Goal: Task Accomplishment & Management: Manage account settings

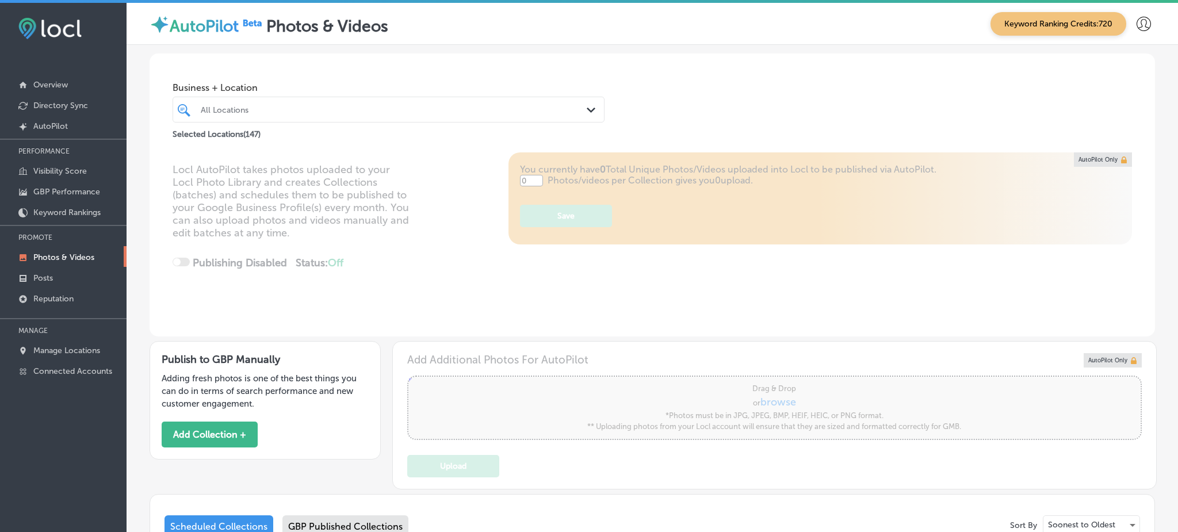
type input "5"
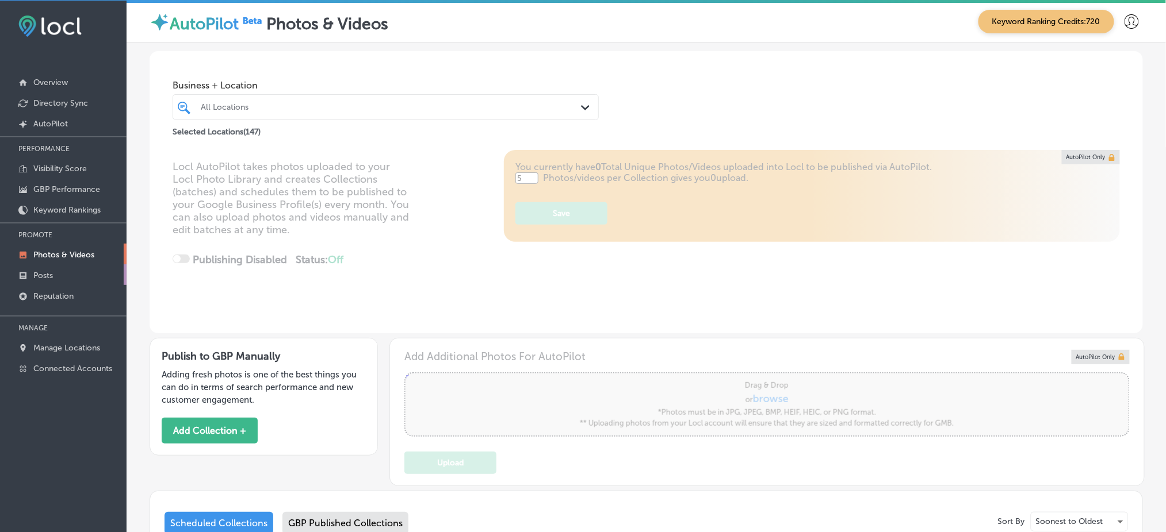
click at [100, 270] on link "Posts" at bounding box center [63, 275] width 127 height 21
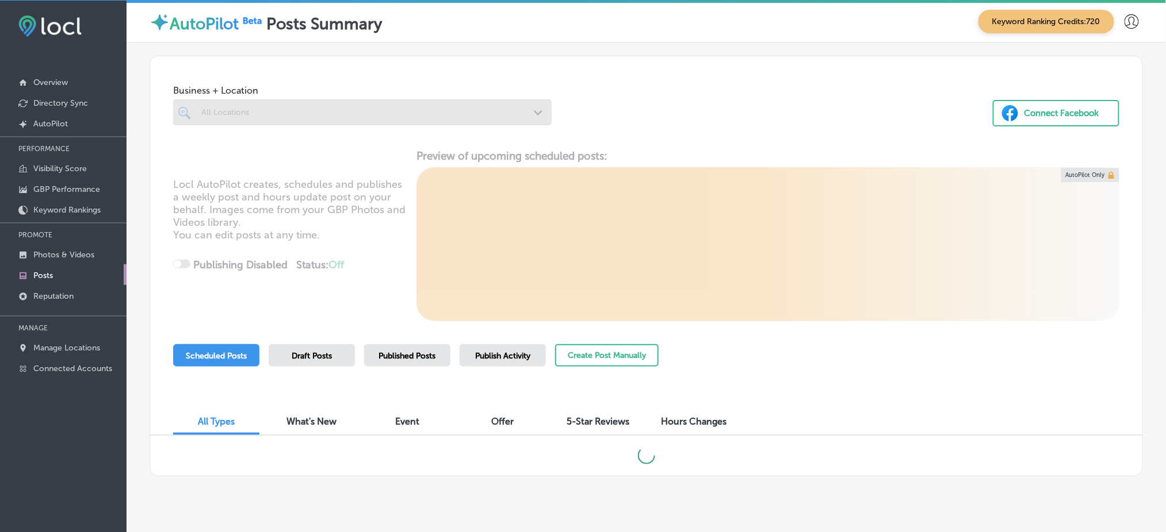
click at [256, 113] on div at bounding box center [362, 112] width 378 height 26
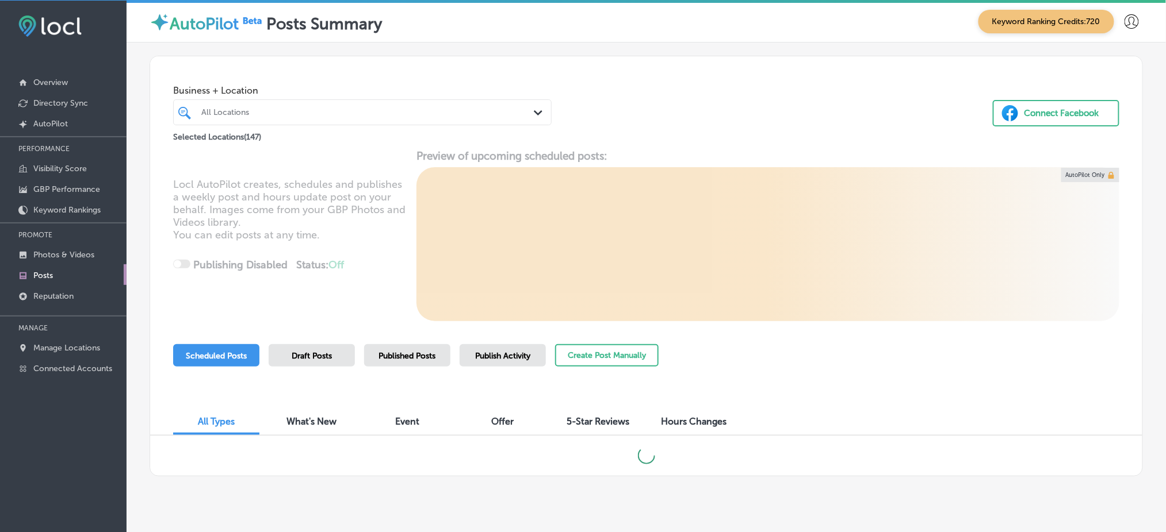
click at [354, 106] on div at bounding box center [346, 113] width 292 height 16
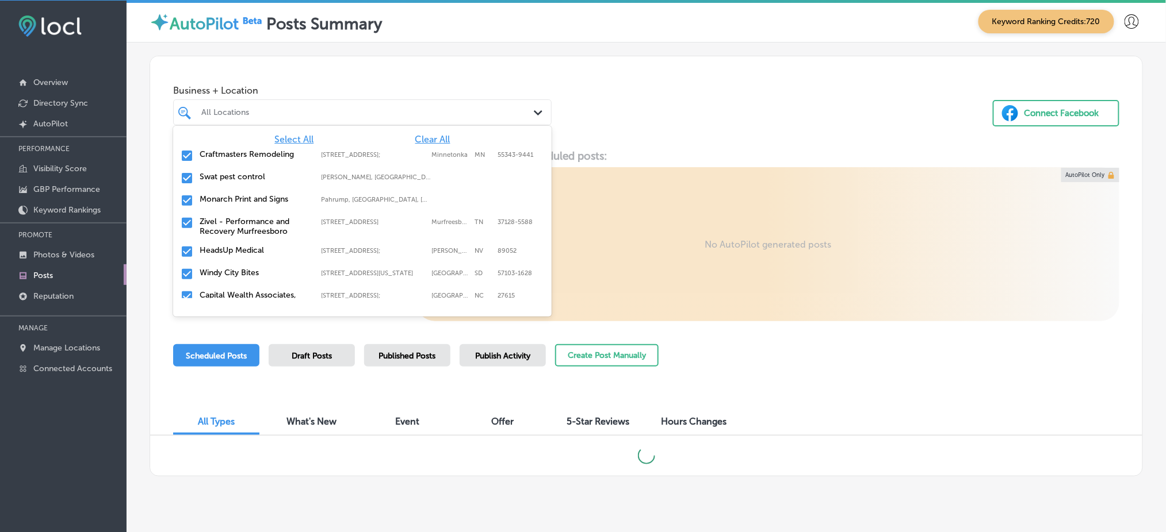
click at [415, 138] on span "Clear All" at bounding box center [432, 139] width 35 height 11
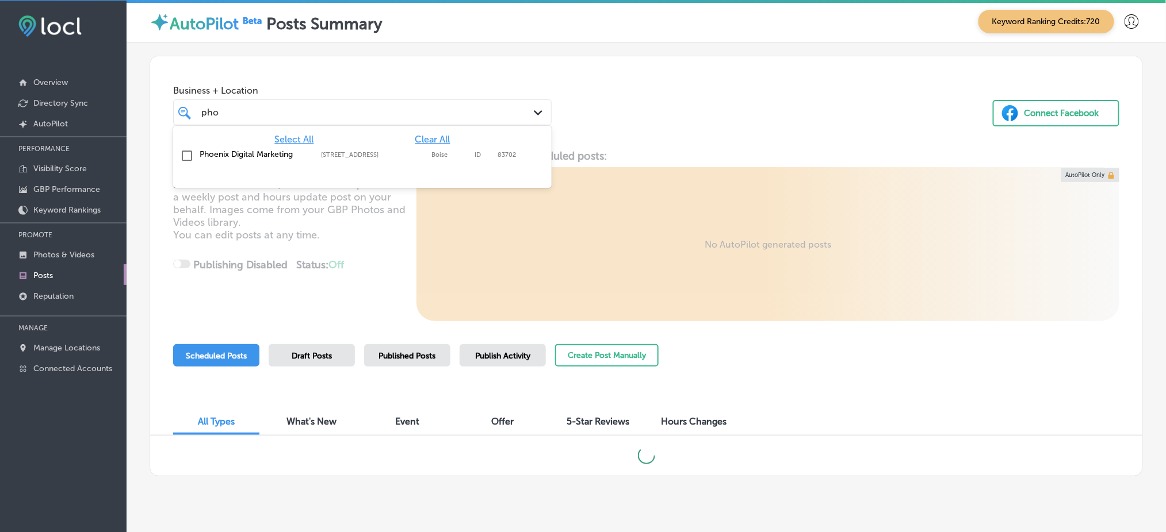
click at [370, 155] on label "[STREET_ADDRESS]" at bounding box center [373, 154] width 105 height 7
type input "pho"
click at [666, 111] on div "Business + Location option [STREET_ADDRESS]. option [STREET_ADDRESS]. 2 results…" at bounding box center [646, 99] width 992 height 87
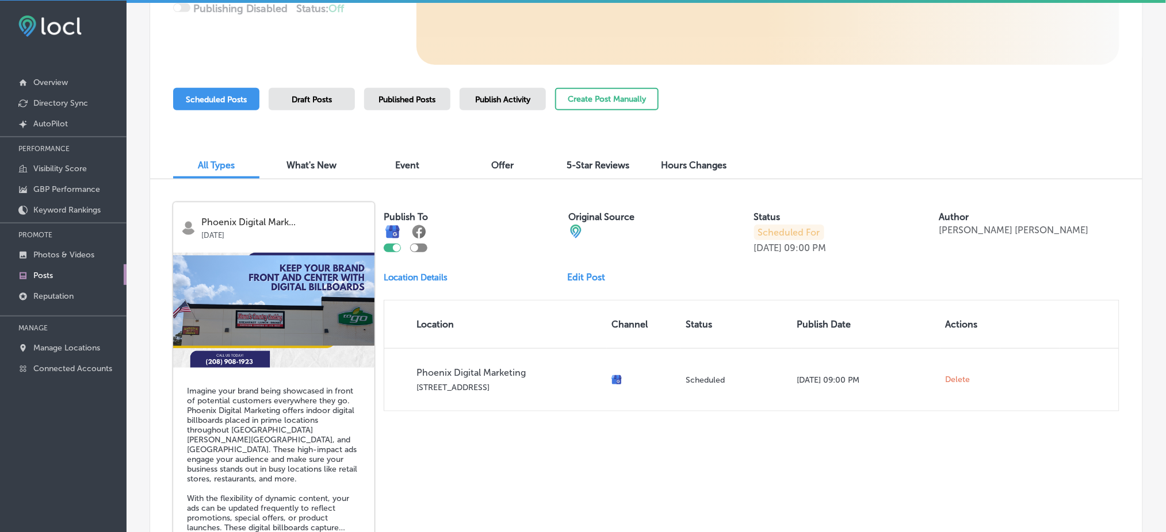
scroll to position [175, 0]
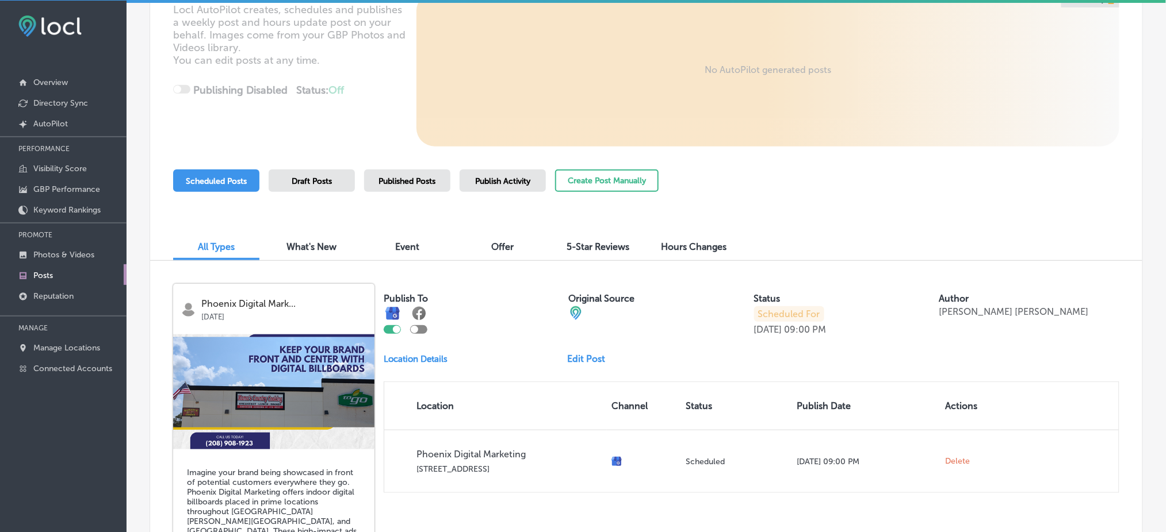
click at [417, 178] on span "Published Posts" at bounding box center [407, 182] width 57 height 10
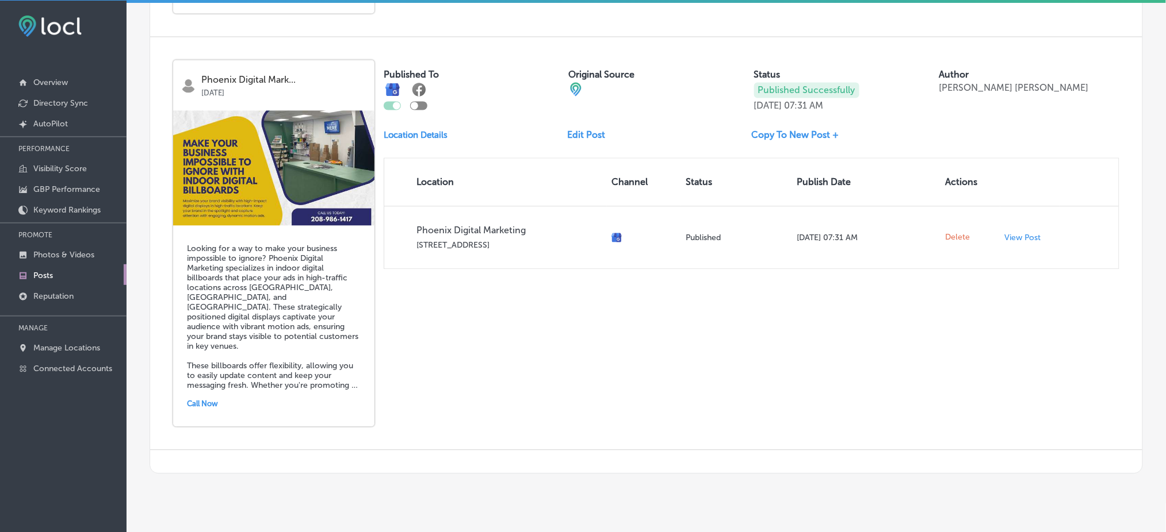
scroll to position [814, 0]
click at [583, 128] on link "Edit Post" at bounding box center [591, 133] width 47 height 11
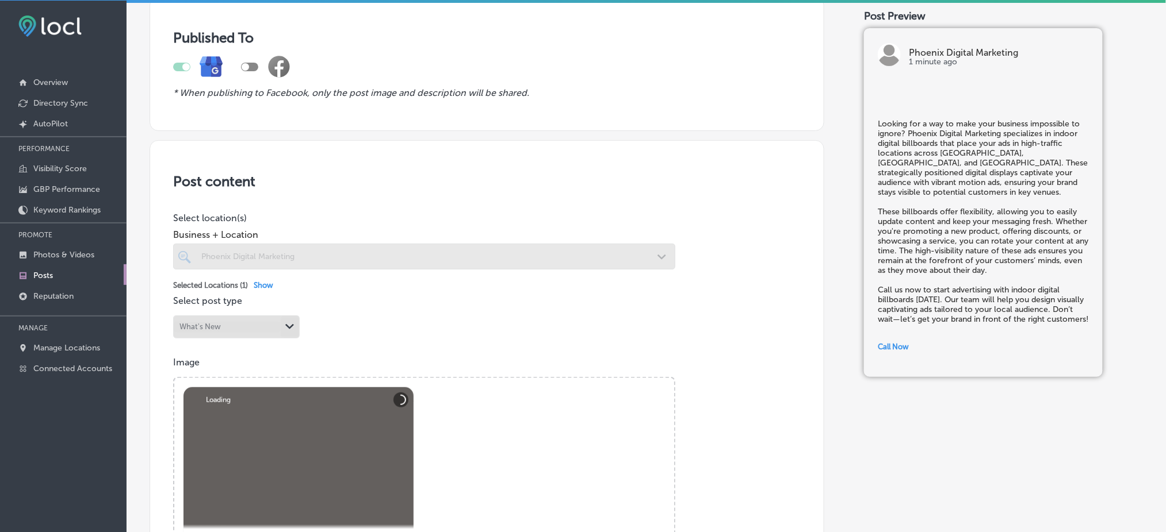
scroll to position [153, 0]
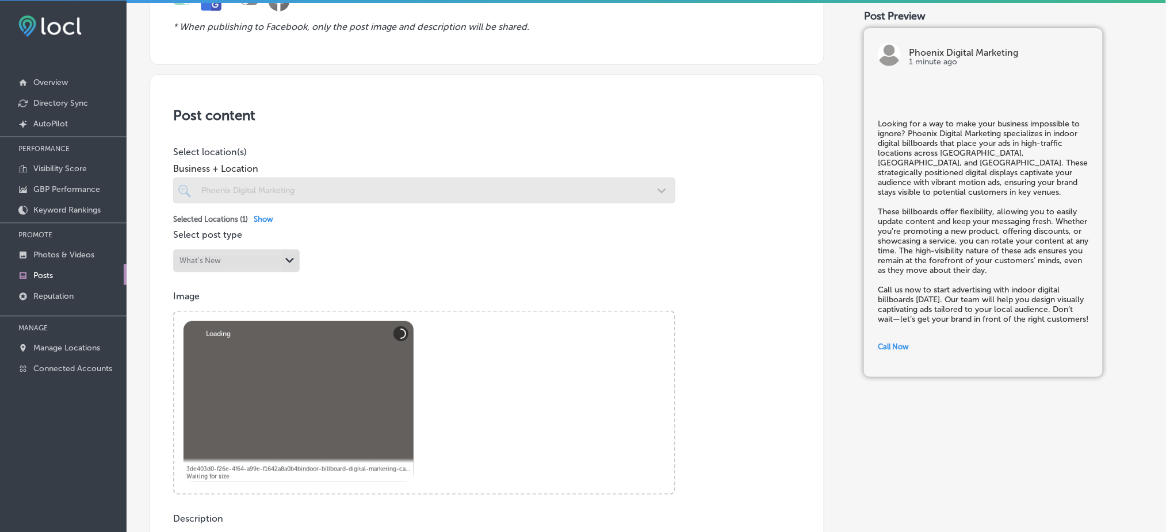
click at [324, 417] on div "Abort Retry Remove Upload Cancel Retry Remove 3de403d0-f26e-4f64-a99e-f1642a8a0…" at bounding box center [298, 401] width 230 height 161
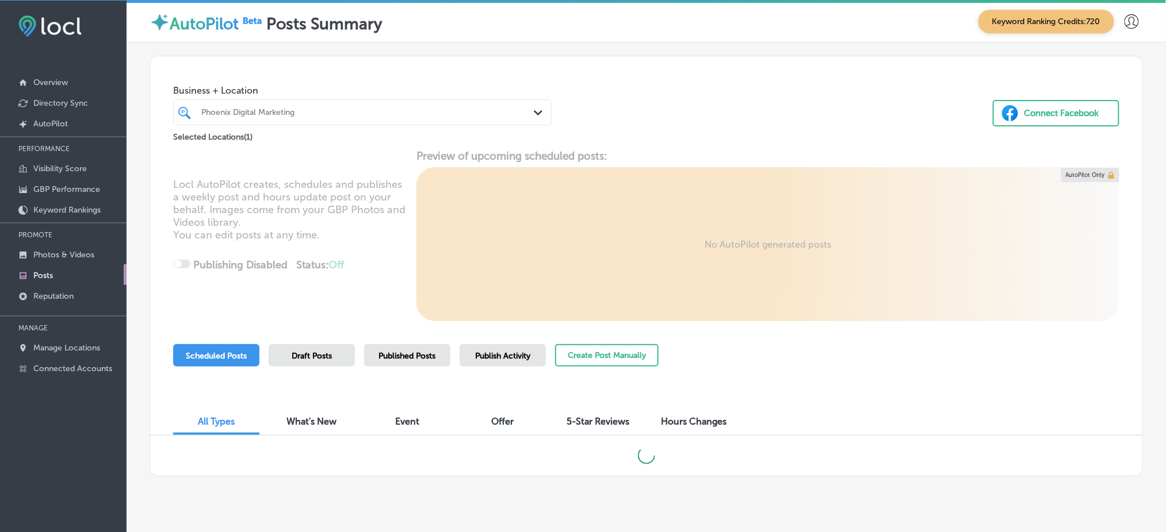
click at [419, 349] on div "Published Posts" at bounding box center [407, 355] width 86 height 22
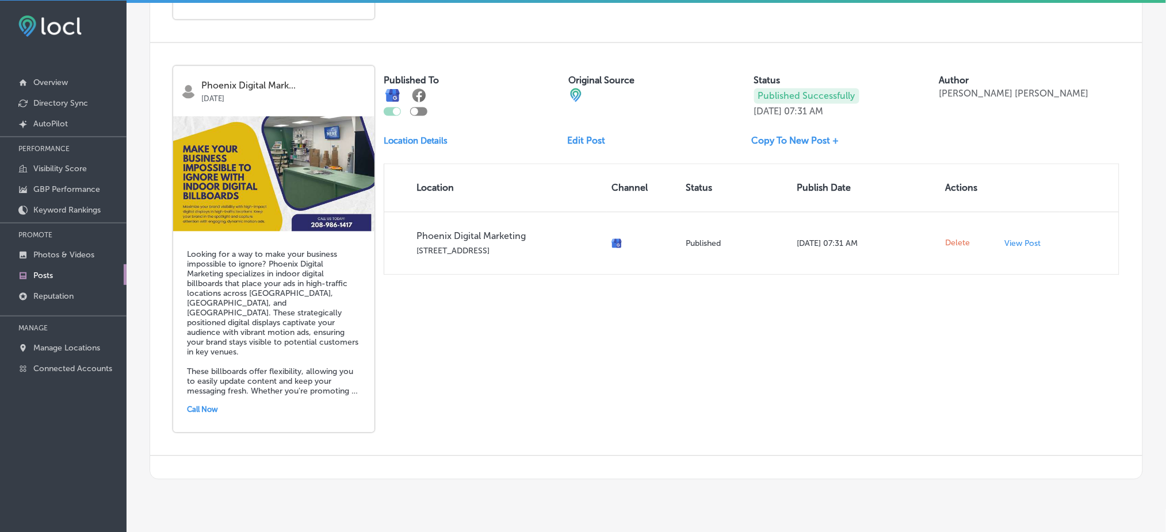
scroll to position [814, 0]
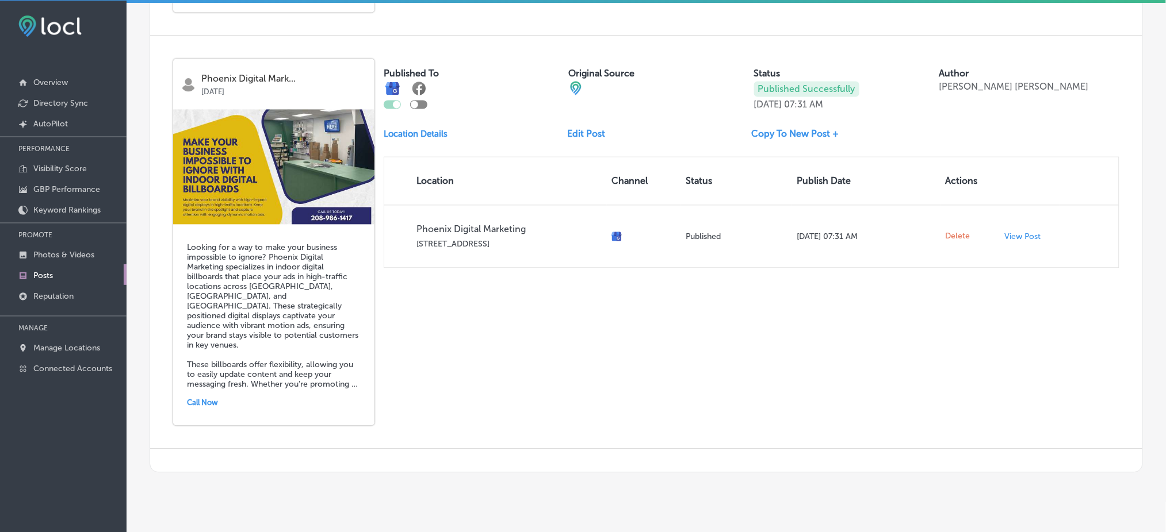
click at [587, 128] on link "Edit Post" at bounding box center [591, 133] width 47 height 11
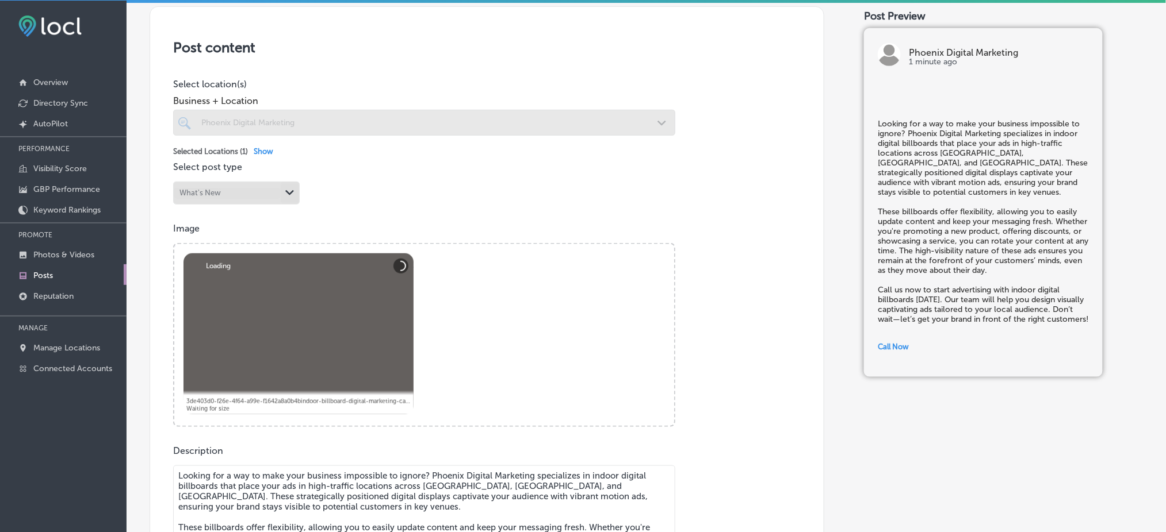
scroll to position [230, 0]
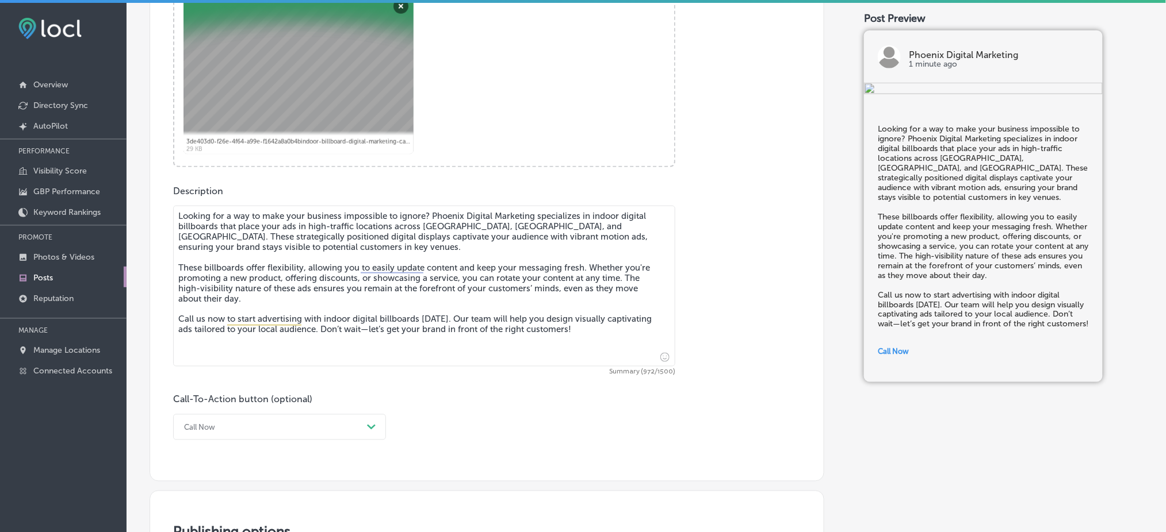
scroll to position [253, 0]
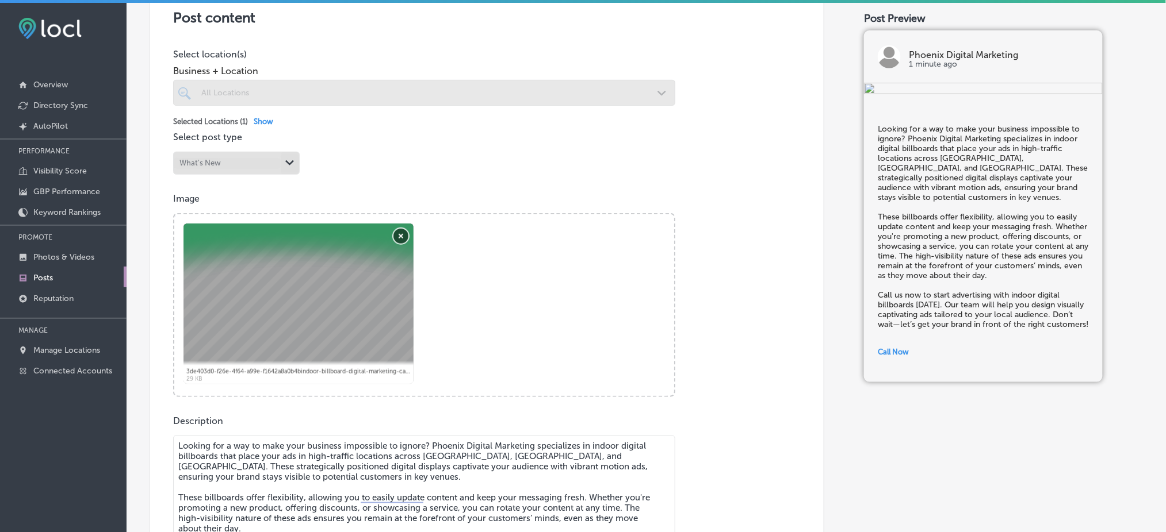
click at [403, 229] on button "Remove" at bounding box center [400, 236] width 15 height 15
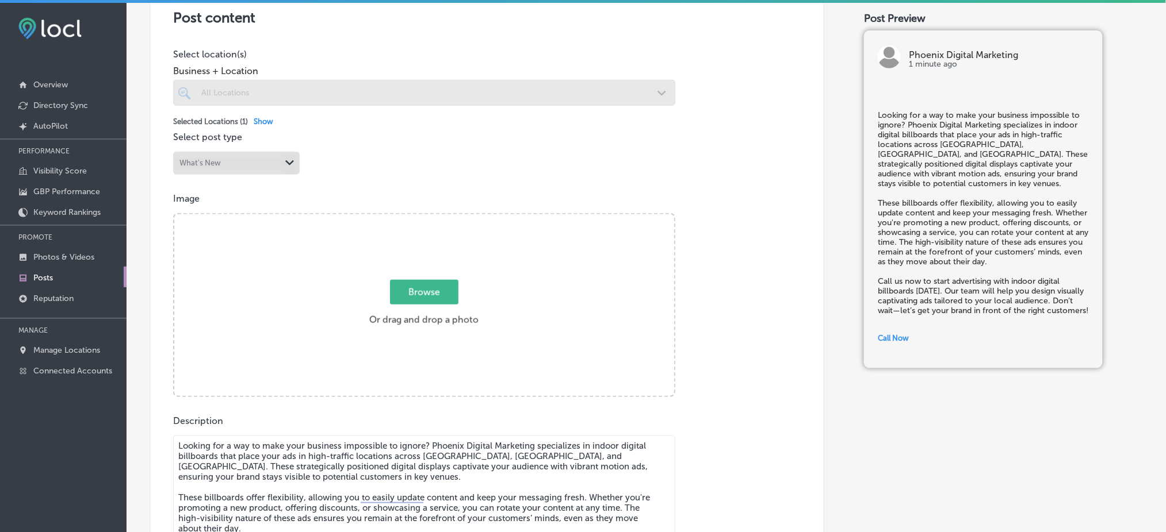
click at [431, 281] on span "Browse" at bounding box center [424, 292] width 68 height 25
click at [431, 218] on input "Browse Or drag and drop a photo" at bounding box center [424, 215] width 500 height 3
type input "C:\fakepath\indoor-billboard-digital-marketing-campaigns-phoenix-digital-market…"
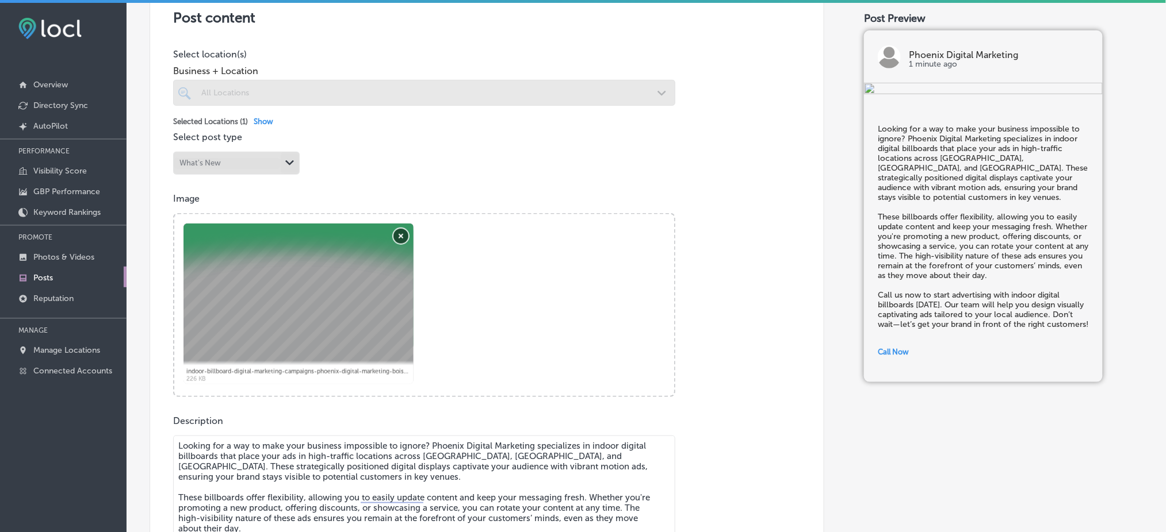
click at [394, 237] on button "Remove" at bounding box center [400, 236] width 15 height 15
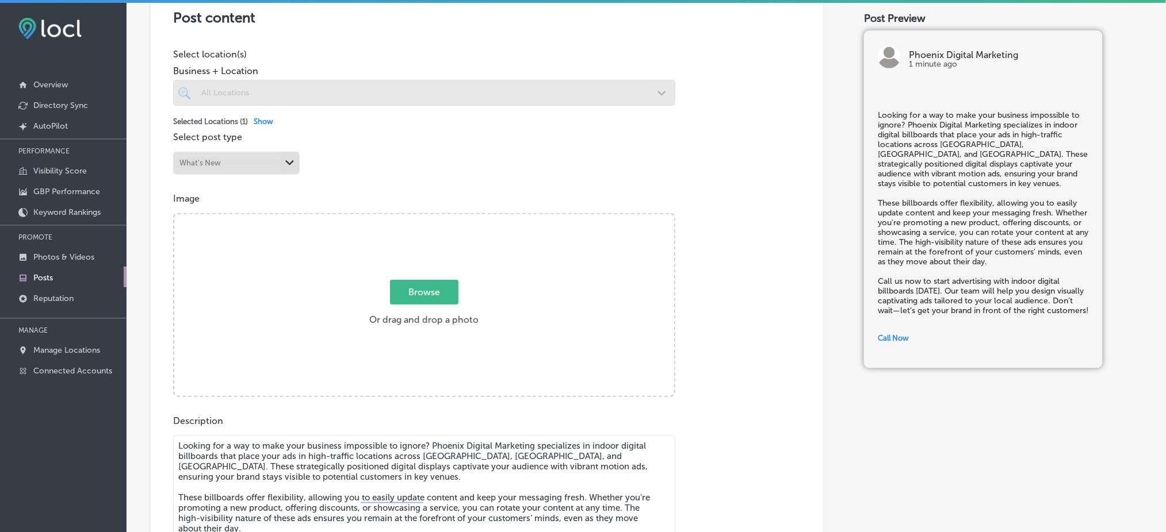
click at [412, 284] on span "Browse" at bounding box center [424, 292] width 68 height 25
click at [412, 218] on input "Browse Or drag and drop a photo" at bounding box center [424, 215] width 500 height 3
click at [432, 285] on span "Browse" at bounding box center [424, 292] width 68 height 25
click at [432, 218] on input "Browse Or drag and drop a photo" at bounding box center [424, 215] width 500 height 3
type input "C:\fakepath\indoor-billboard-digital-marketing-campaigns-phoenix-digital-market…"
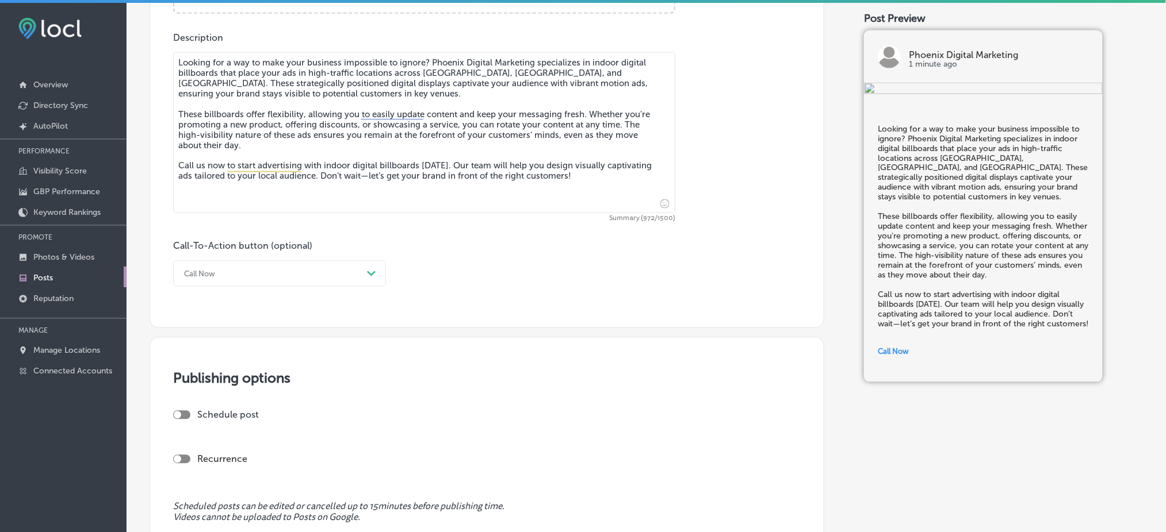
scroll to position [867, 0]
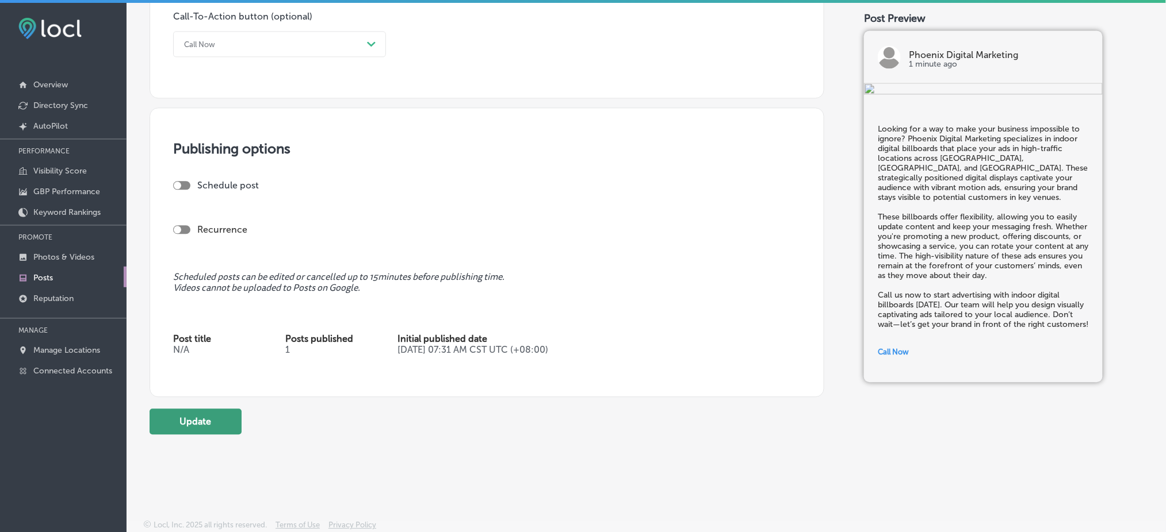
click at [200, 429] on button "Update" at bounding box center [196, 422] width 92 height 26
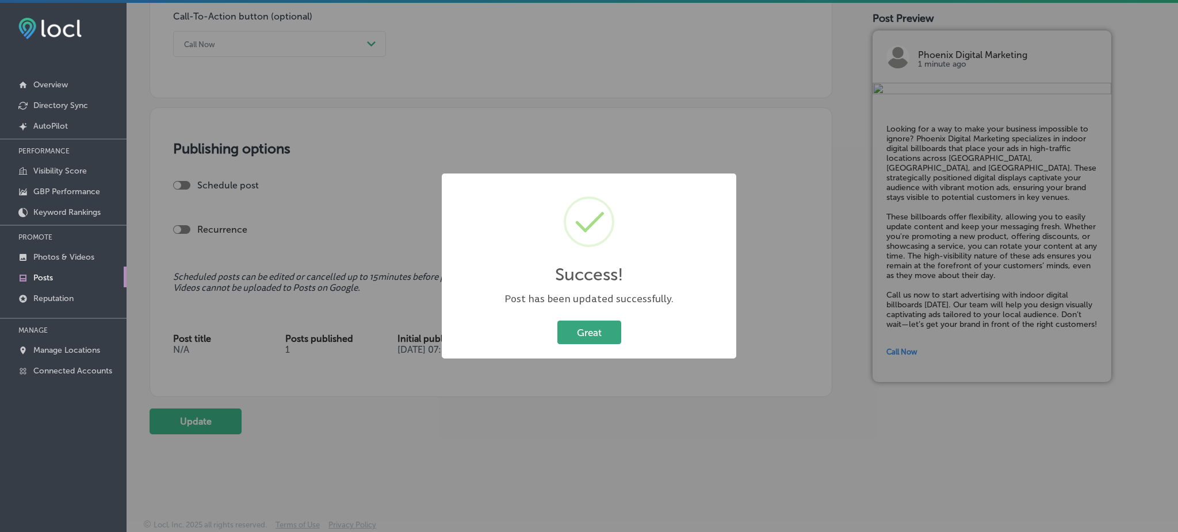
click at [566, 331] on button "Great" at bounding box center [589, 333] width 64 height 24
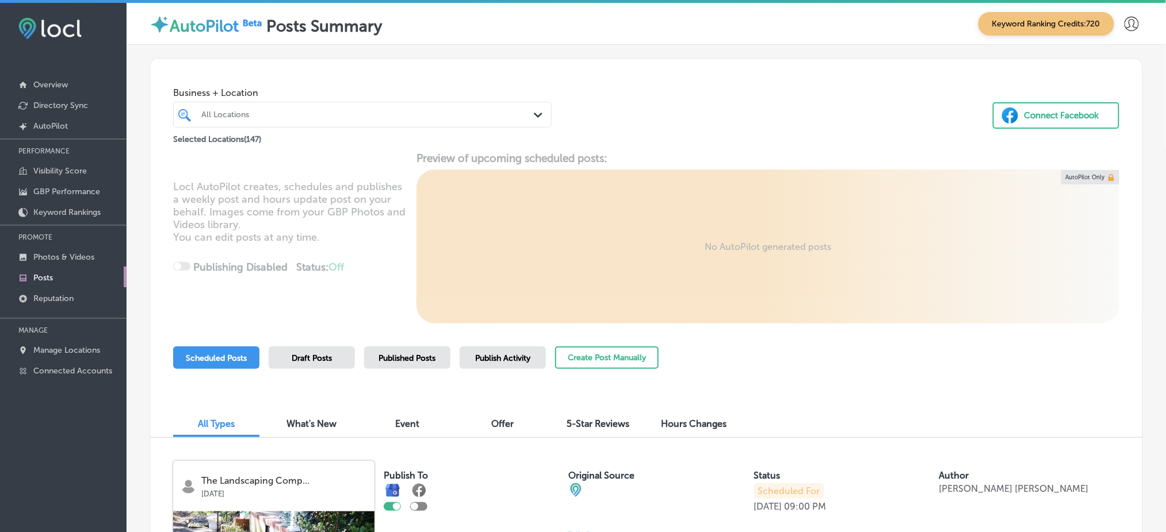
click at [344, 108] on div at bounding box center [346, 115] width 292 height 16
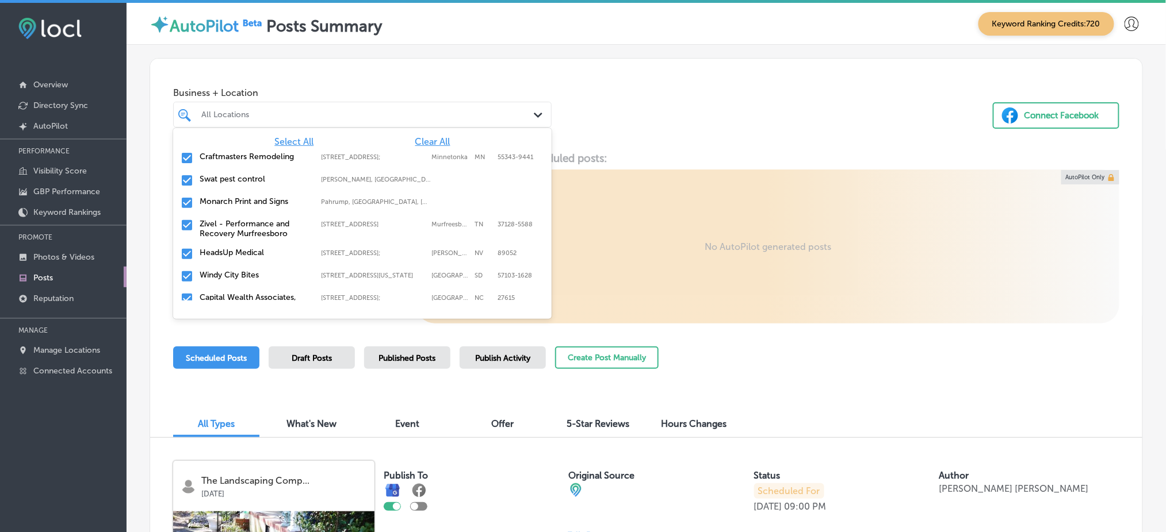
click at [418, 136] on span "Clear All" at bounding box center [432, 141] width 35 height 11
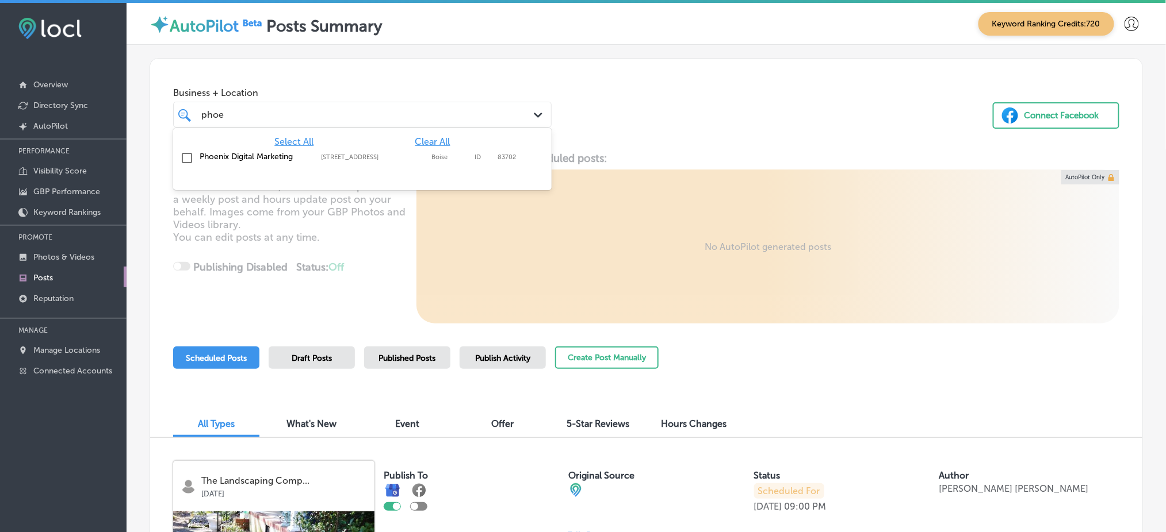
click at [419, 154] on label "[STREET_ADDRESS]" at bounding box center [373, 157] width 105 height 7
type input "phoe"
click at [681, 105] on div "Business + Location option 999 West Main St. Suite 100, selected. option 999 We…" at bounding box center [646, 102] width 992 height 87
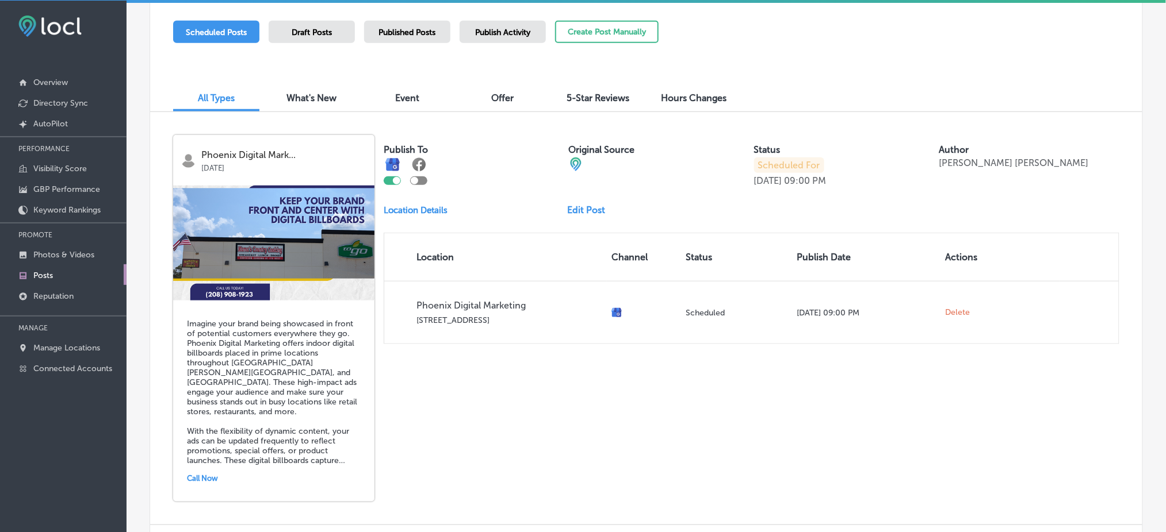
scroll to position [328, 0]
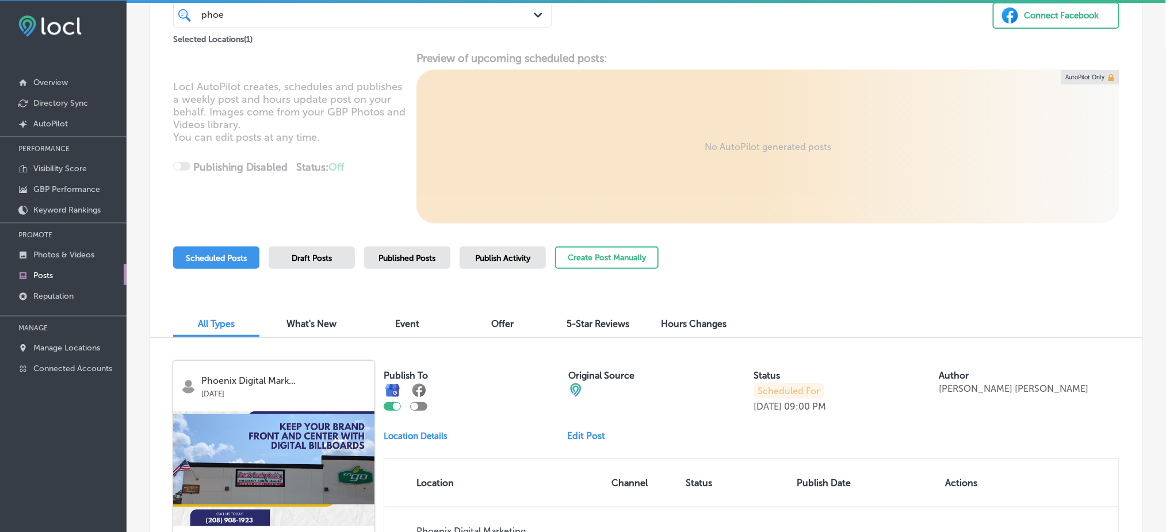
click at [417, 259] on span "Published Posts" at bounding box center [407, 259] width 57 height 10
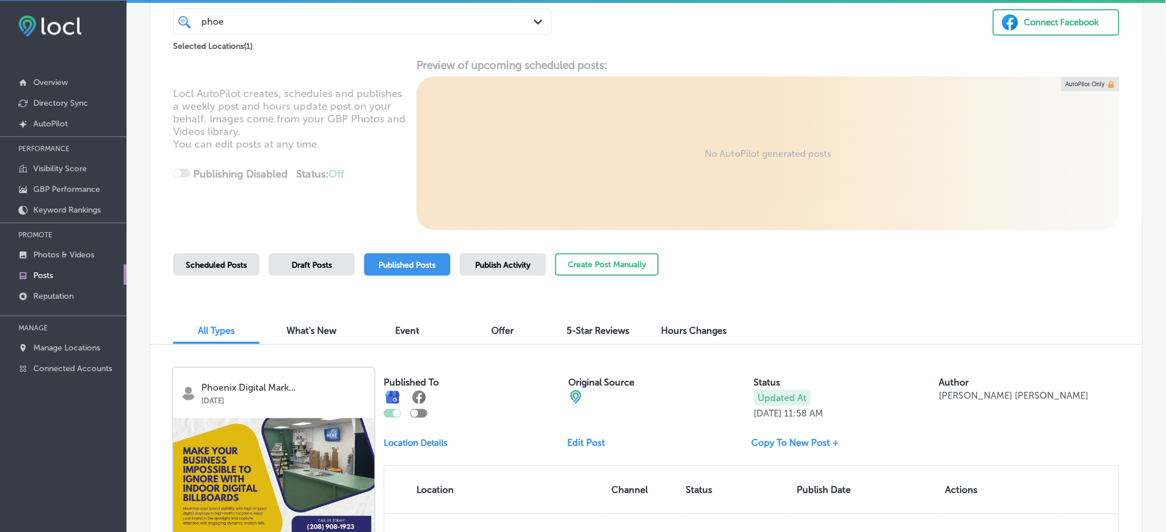
scroll to position [0, 0]
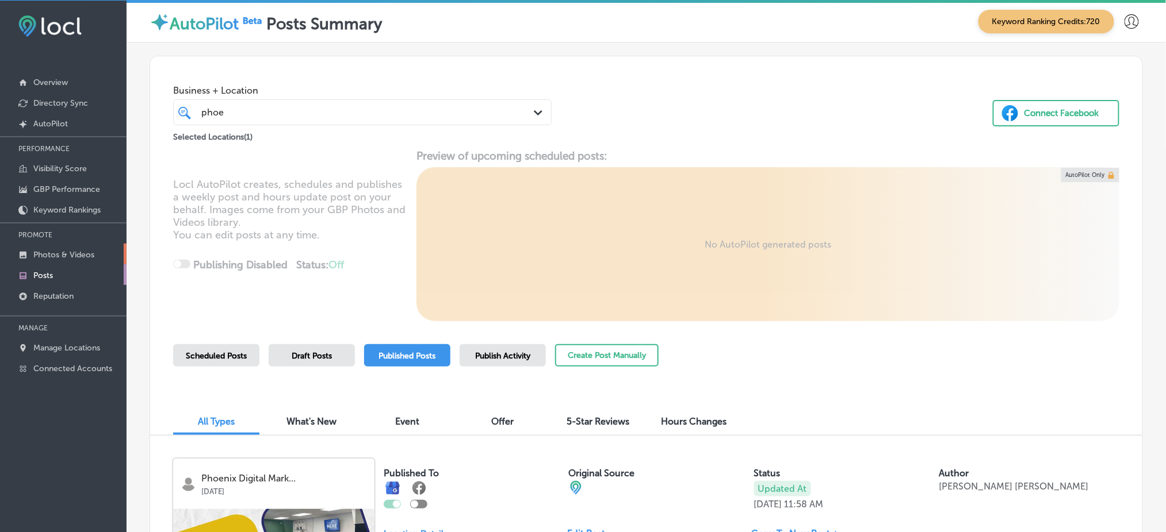
click at [94, 252] on link "Photos & Videos" at bounding box center [63, 254] width 127 height 21
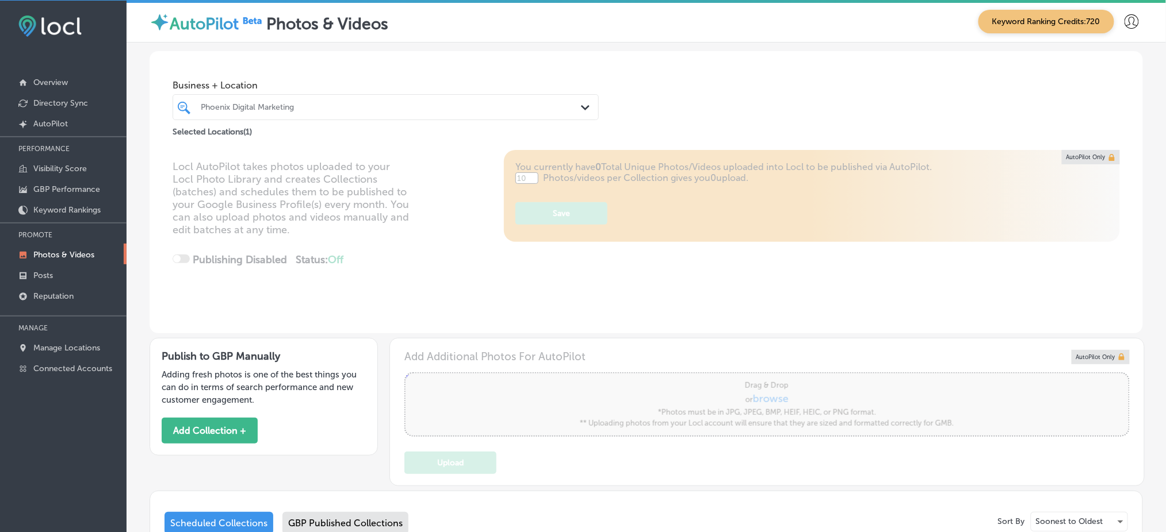
type input "5"
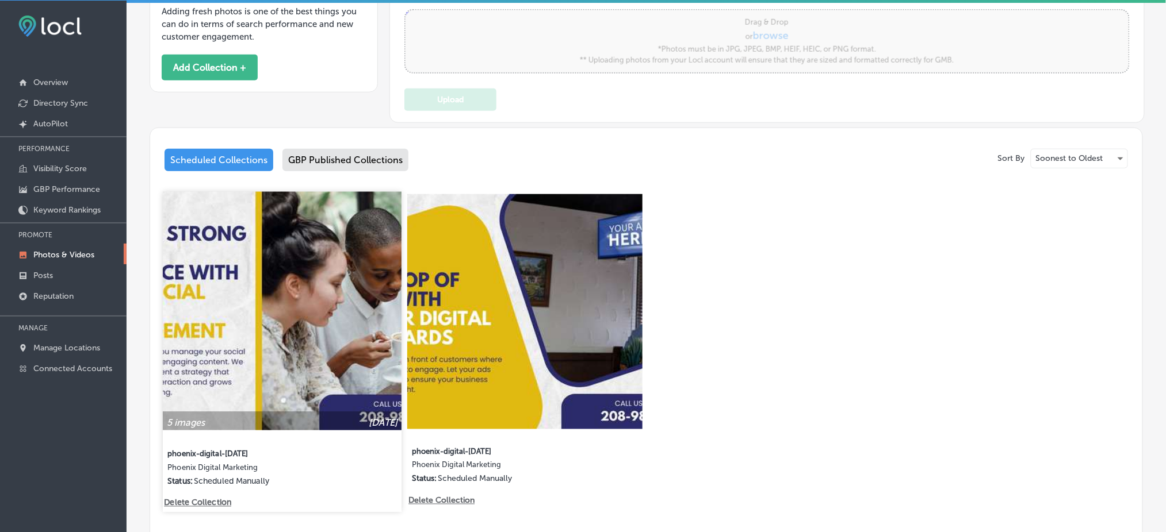
scroll to position [447, 0]
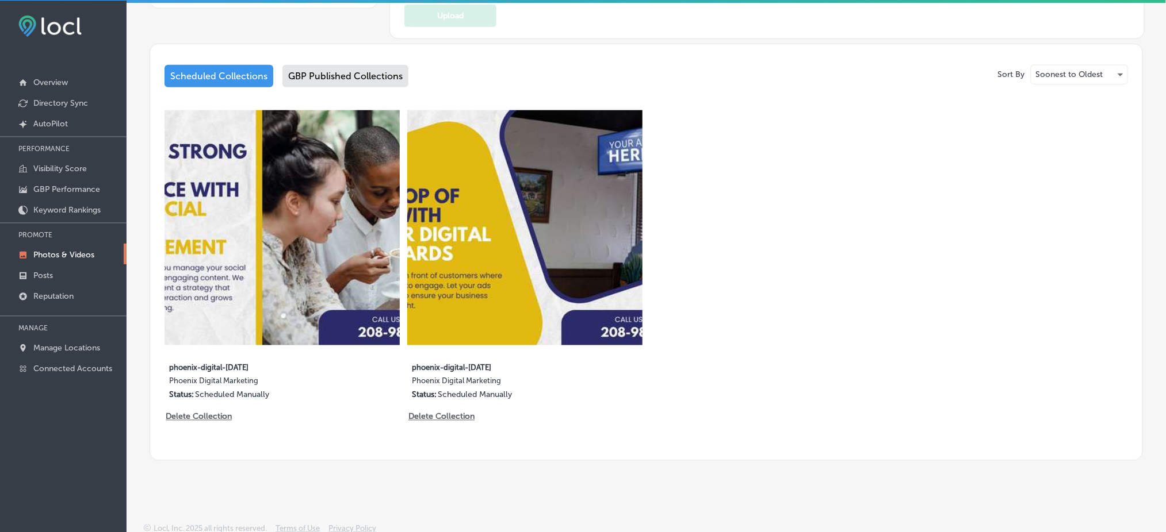
click at [359, 71] on div "GBP Published Collections" at bounding box center [345, 76] width 126 height 22
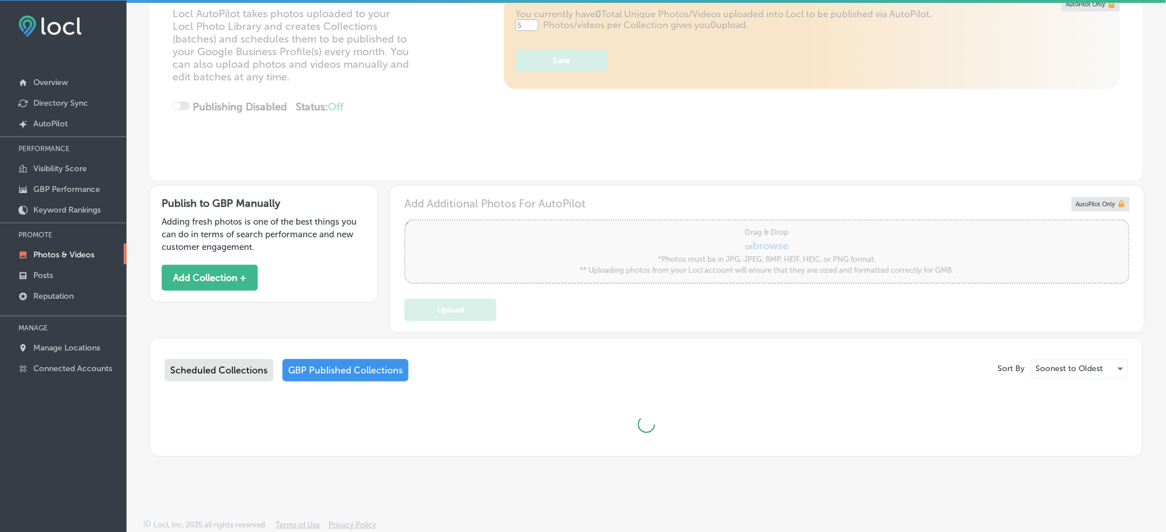
scroll to position [447, 0]
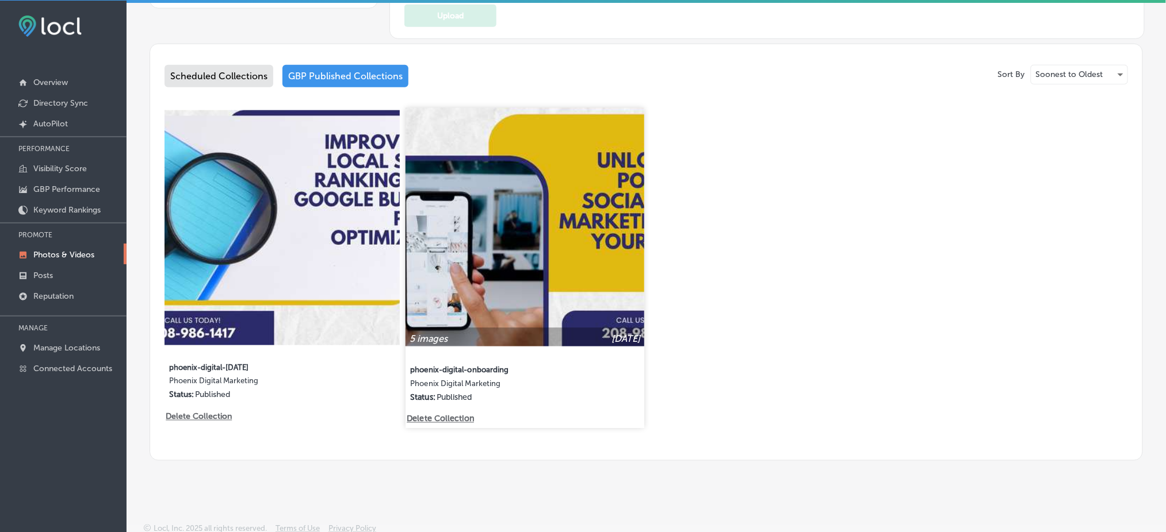
click at [464, 319] on img at bounding box center [524, 227] width 239 height 239
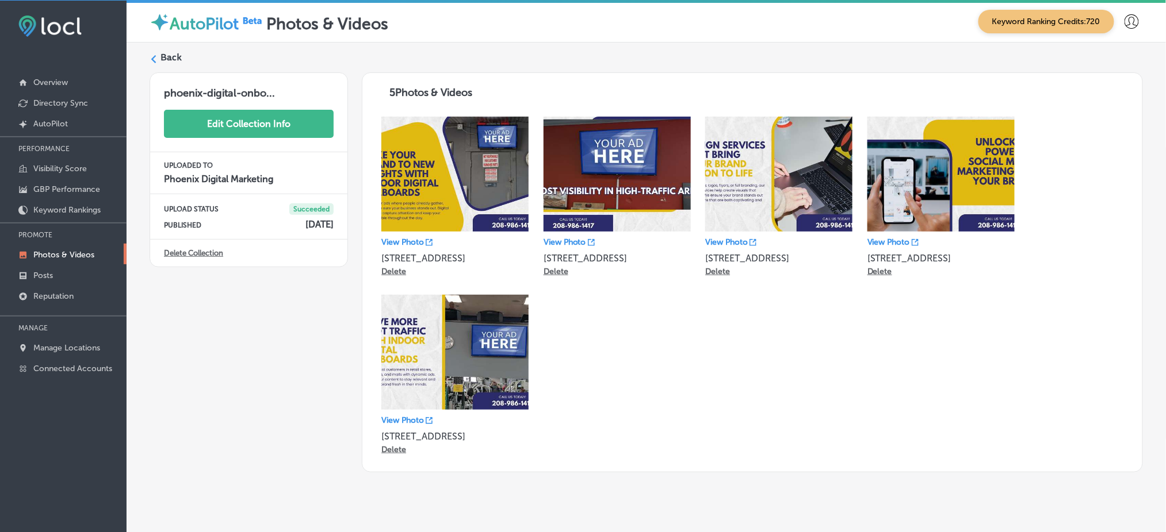
click at [279, 126] on button "Edit Collection Info" at bounding box center [249, 124] width 170 height 28
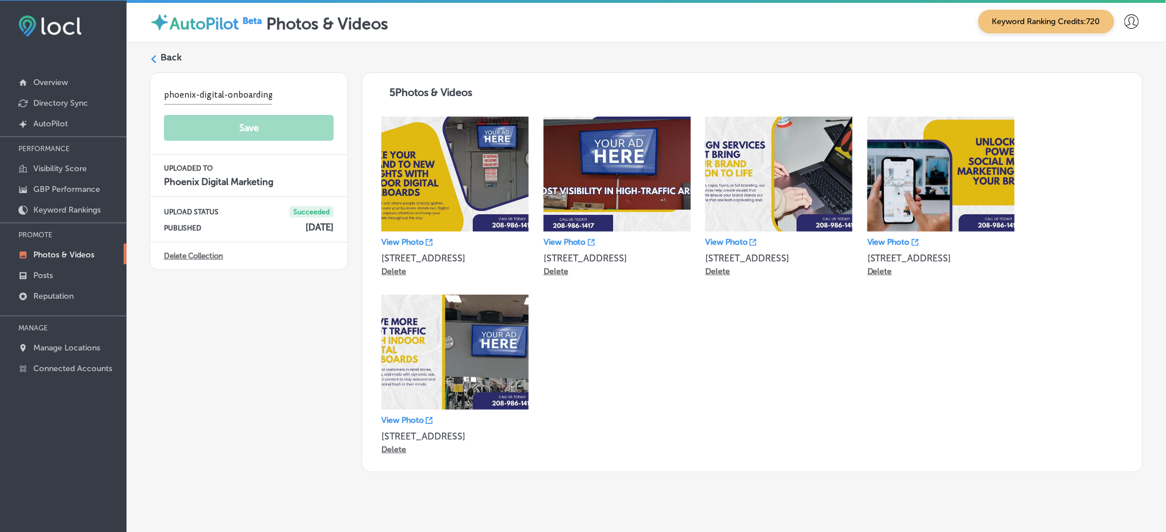
click at [227, 325] on div "phoenix-digital-onboarding Save UPLOADED TO Phoenix Digital Marketing UPLOAD ST…" at bounding box center [249, 272] width 198 height 400
click at [168, 54] on label "Back" at bounding box center [170, 57] width 21 height 13
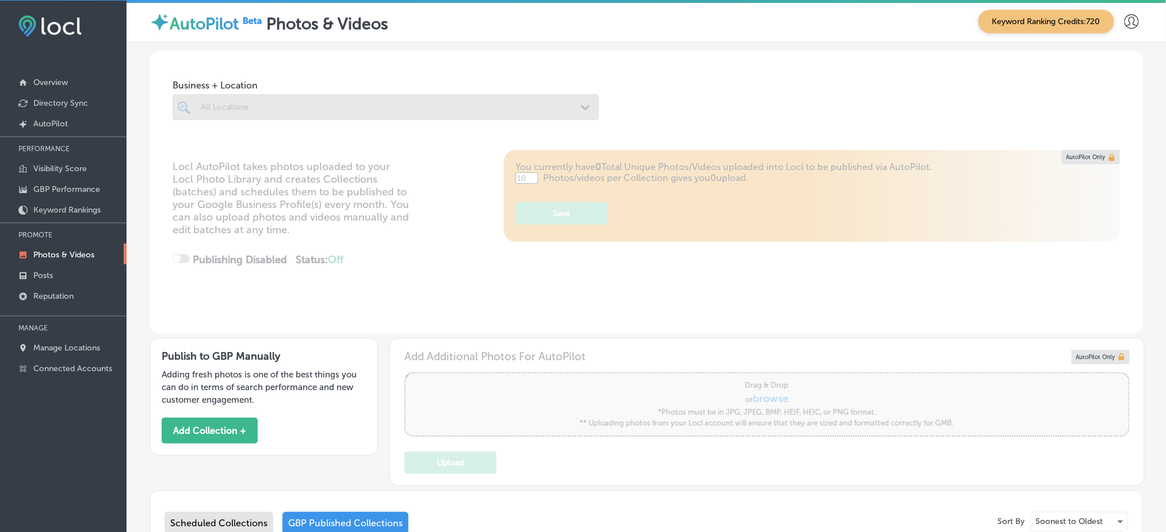
type input "5"
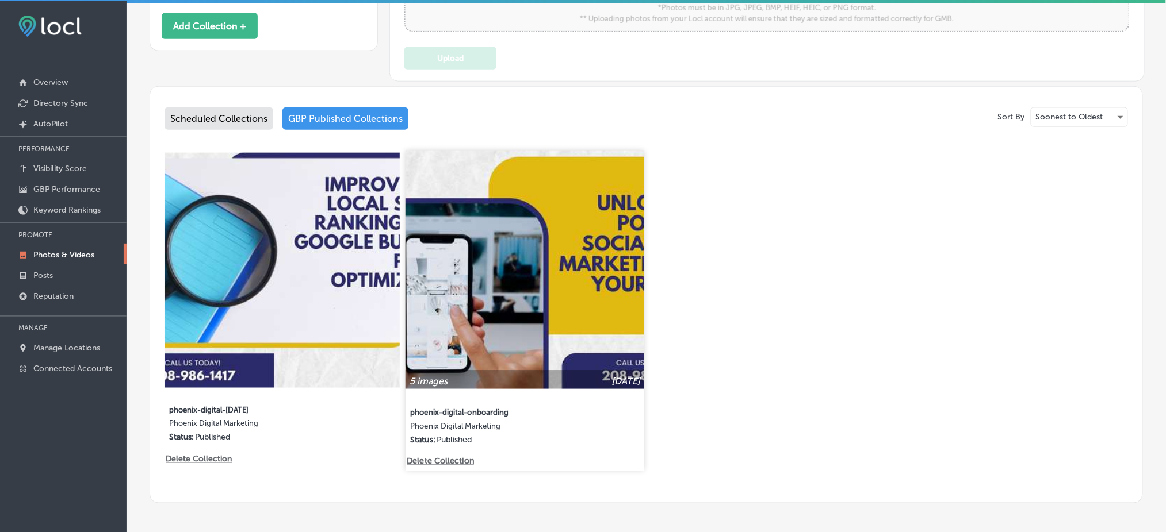
scroll to position [447, 0]
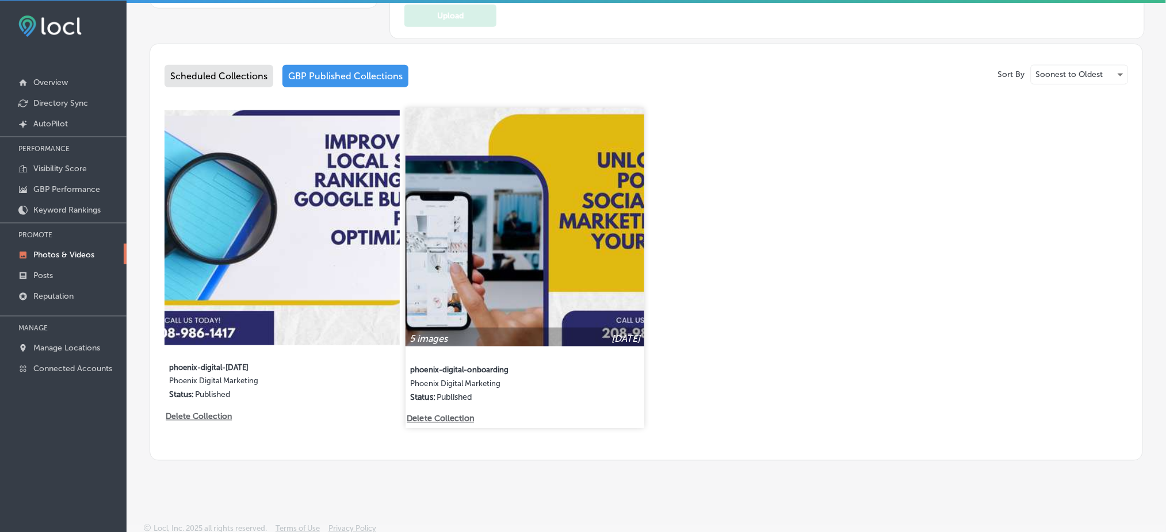
click at [437, 415] on p "Delete Collection" at bounding box center [440, 420] width 66 height 10
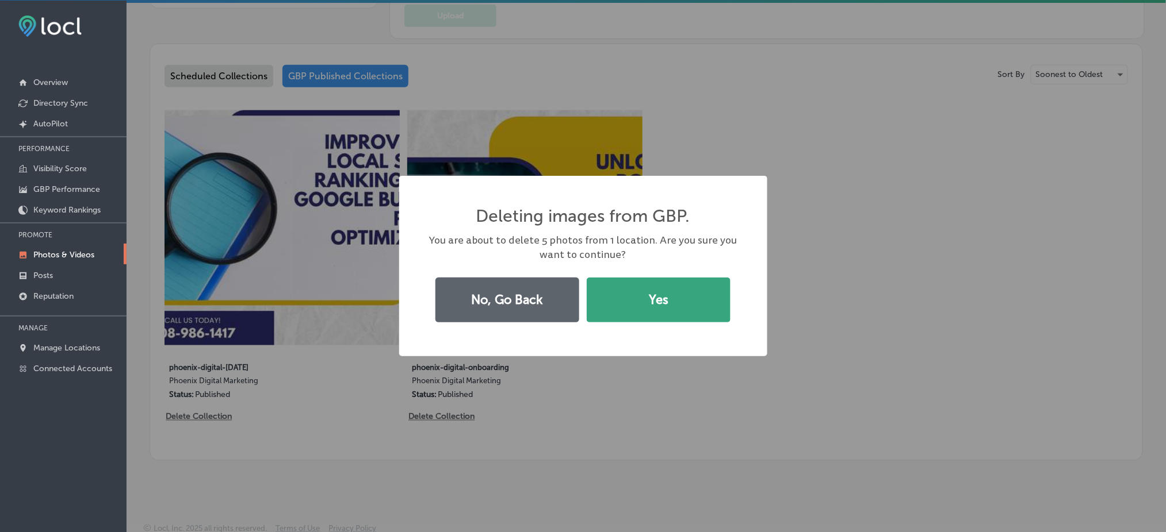
click at [624, 311] on button "Yes" at bounding box center [659, 300] width 144 height 45
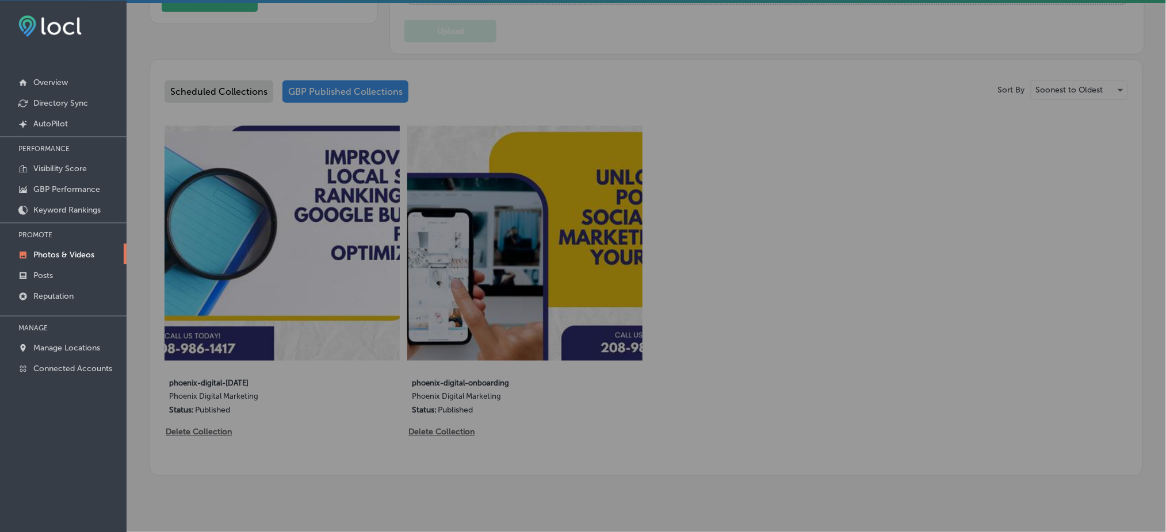
scroll to position [462, 0]
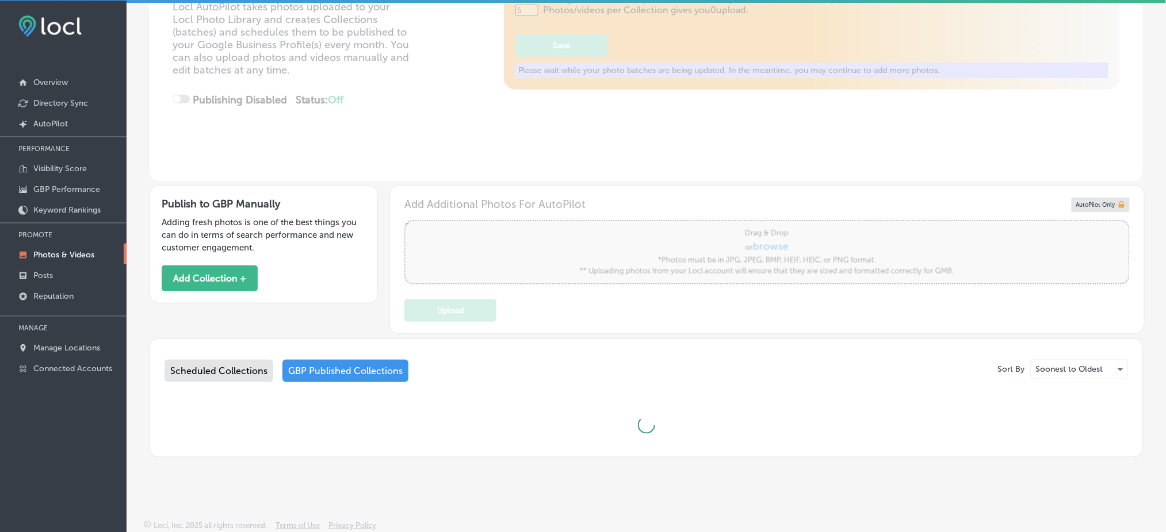
click at [198, 415] on div at bounding box center [645, 425] width 963 height 40
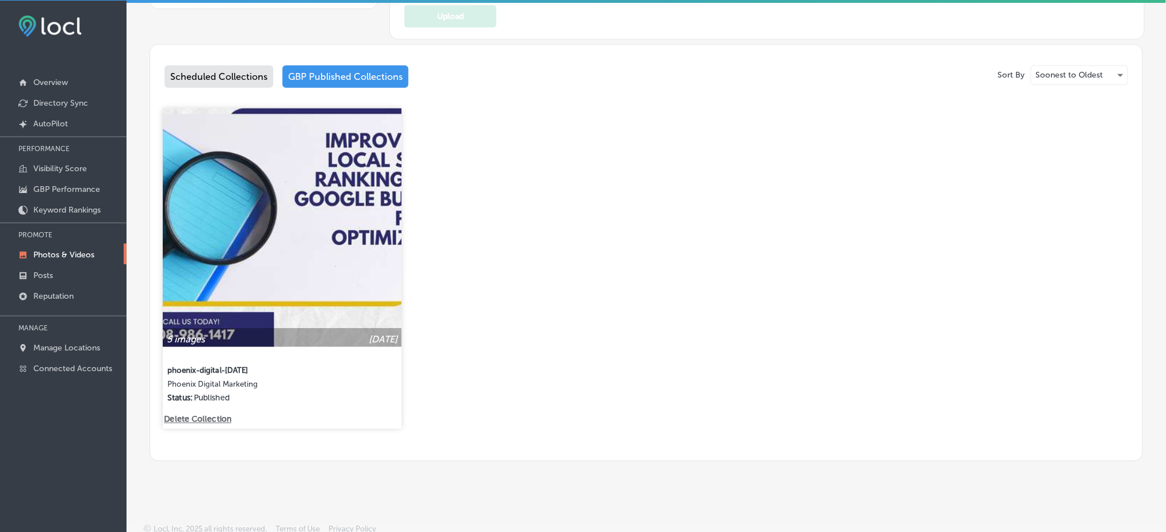
click at [209, 418] on p "Delete Collection" at bounding box center [197, 420] width 66 height 10
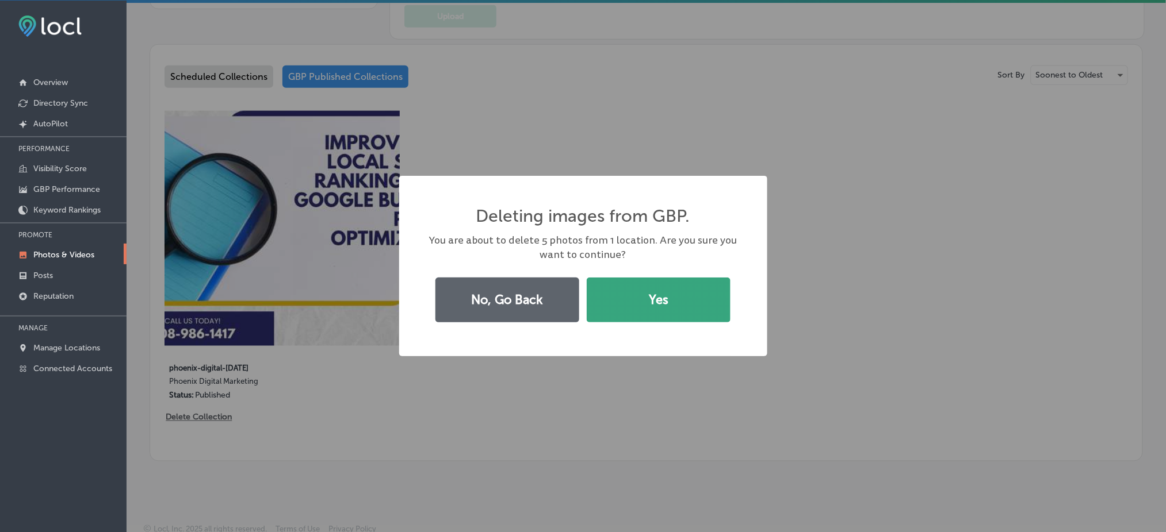
click at [616, 317] on button "Yes" at bounding box center [659, 300] width 144 height 45
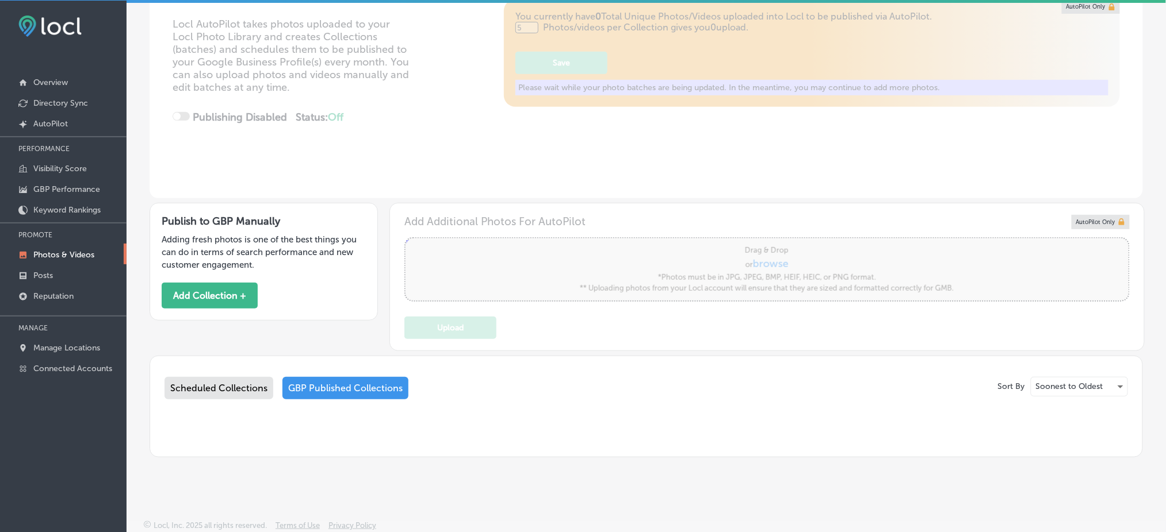
click at [200, 384] on div "Scheduled Collections" at bounding box center [218, 388] width 109 height 22
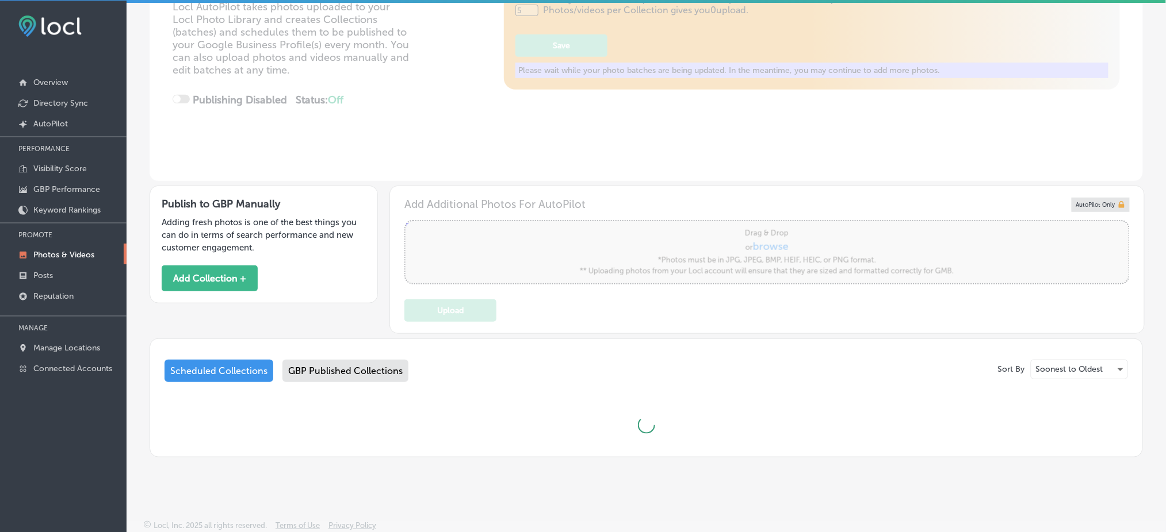
scroll to position [462, 0]
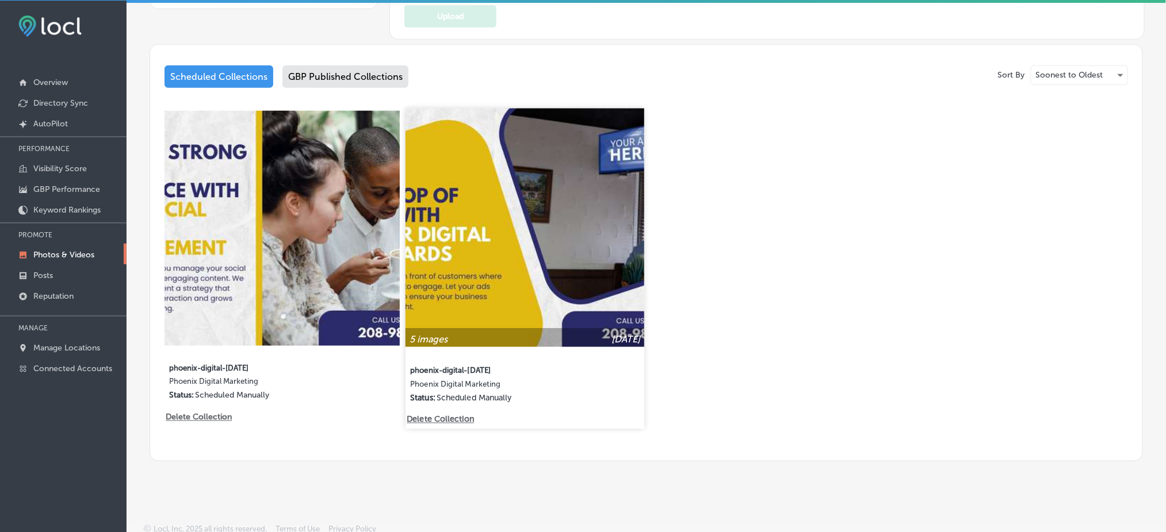
click at [451, 415] on p "Delete Collection" at bounding box center [440, 420] width 66 height 10
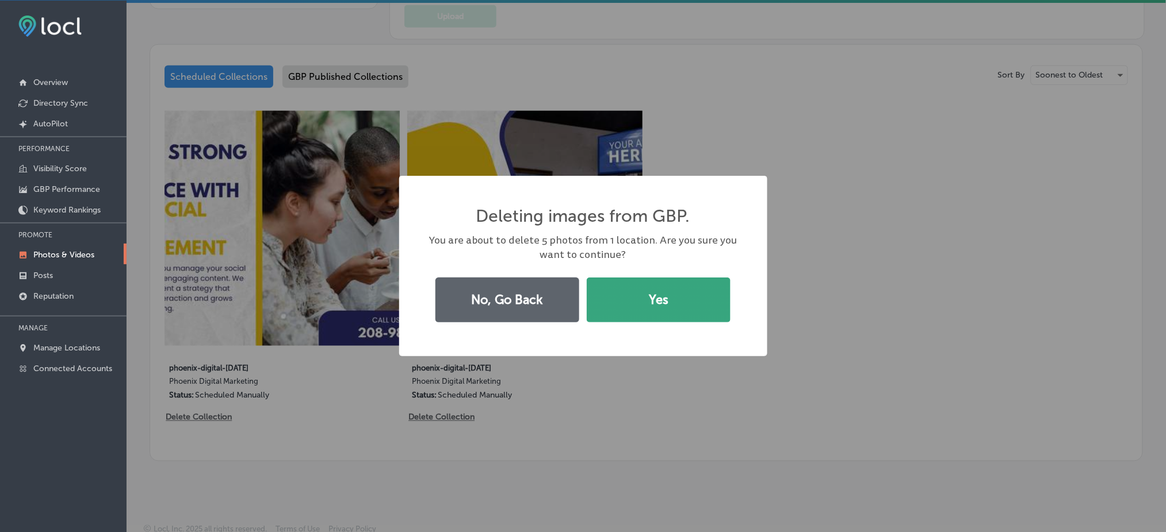
click at [639, 288] on button "Yes" at bounding box center [659, 300] width 144 height 45
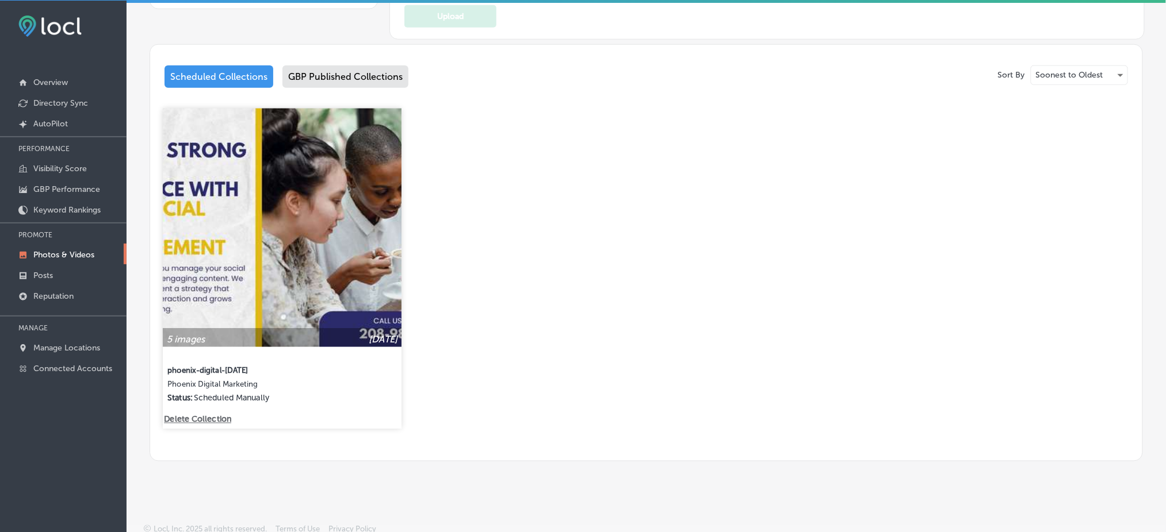
click at [214, 415] on p "Delete Collection" at bounding box center [197, 420] width 66 height 10
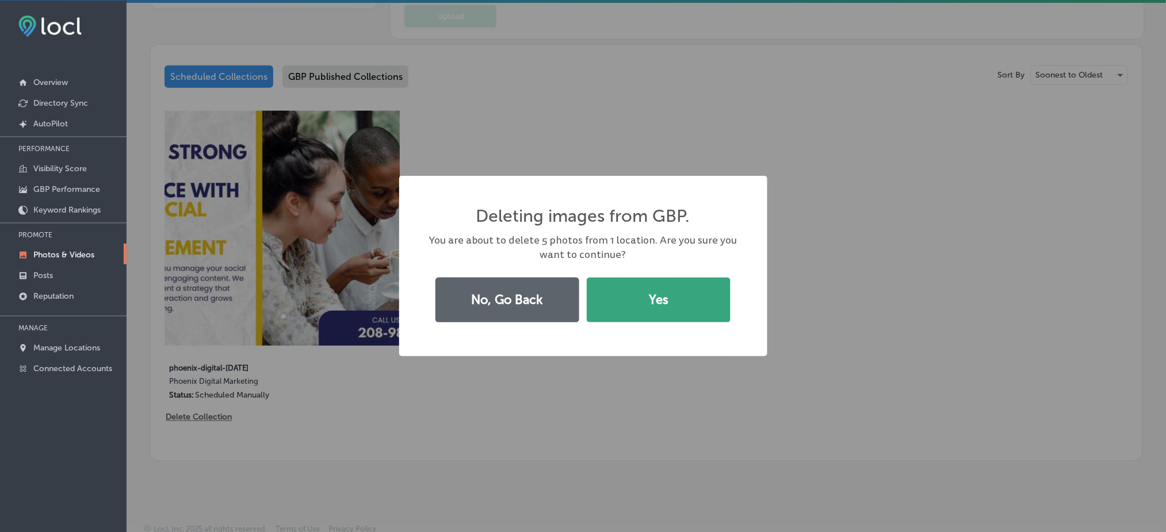
click at [635, 301] on button "Yes" at bounding box center [659, 300] width 144 height 45
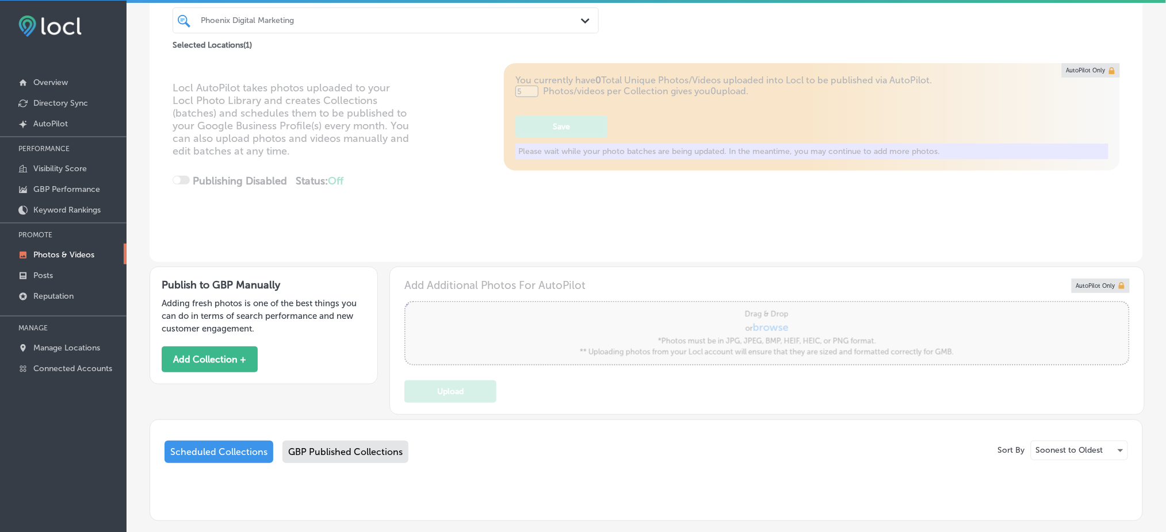
scroll to position [151, 0]
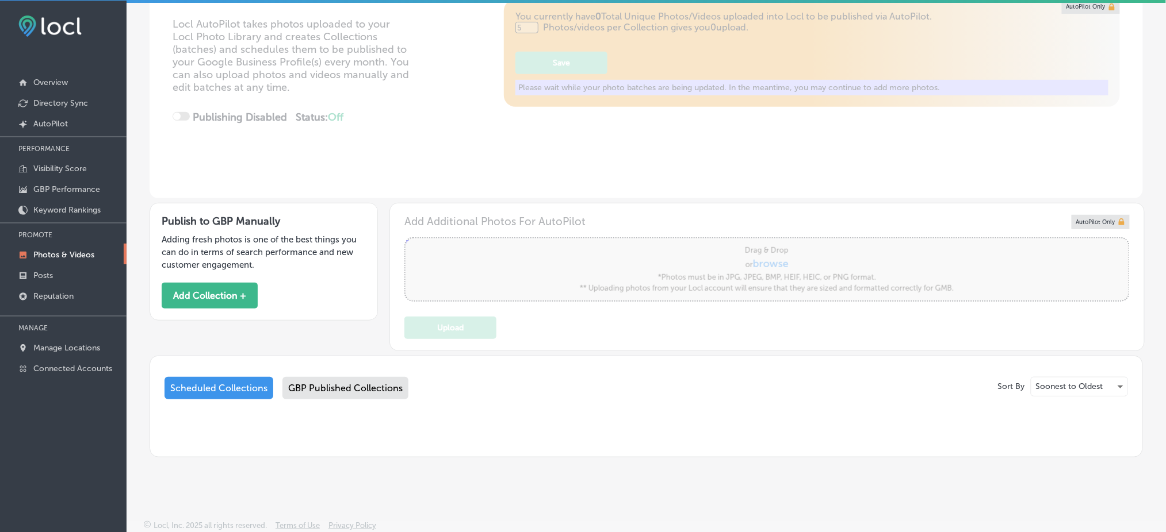
click at [312, 393] on div "GBP Published Collections" at bounding box center [345, 388] width 126 height 22
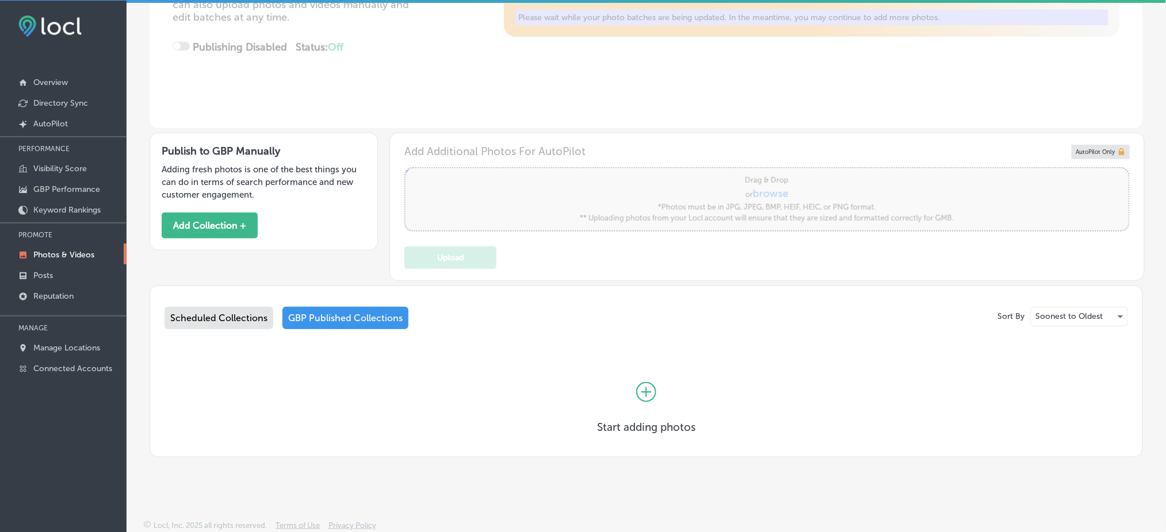
click at [252, 308] on div "Scheduled Collections" at bounding box center [218, 318] width 109 height 22
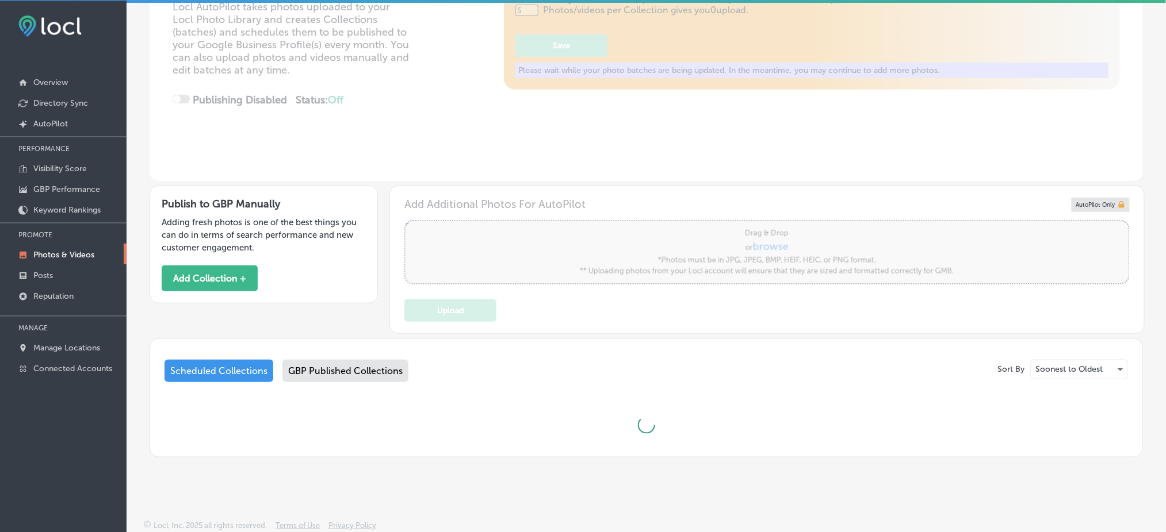
scroll to position [221, 0]
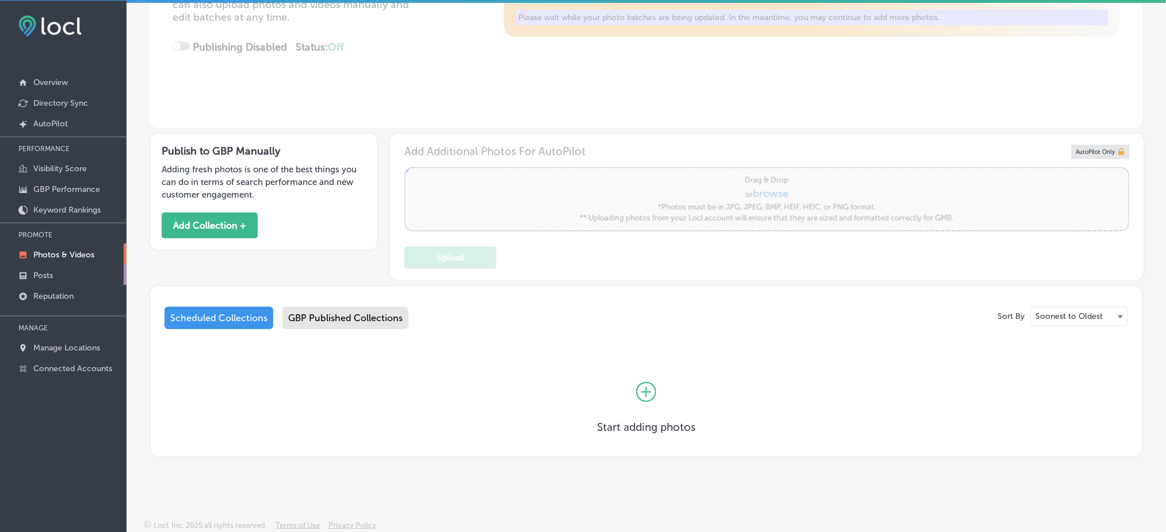
click at [100, 265] on link "Posts" at bounding box center [63, 275] width 127 height 21
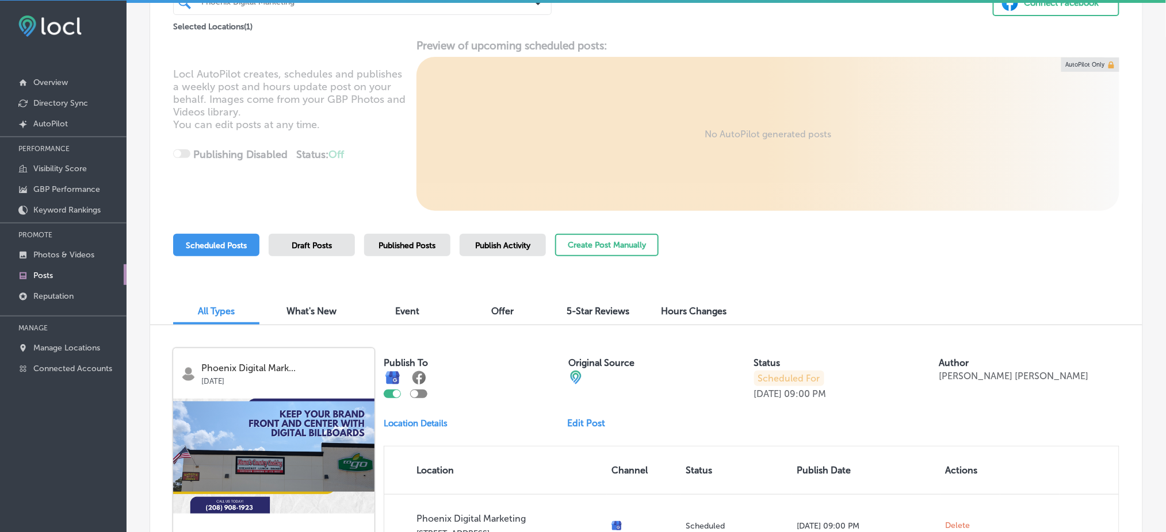
scroll to position [328, 0]
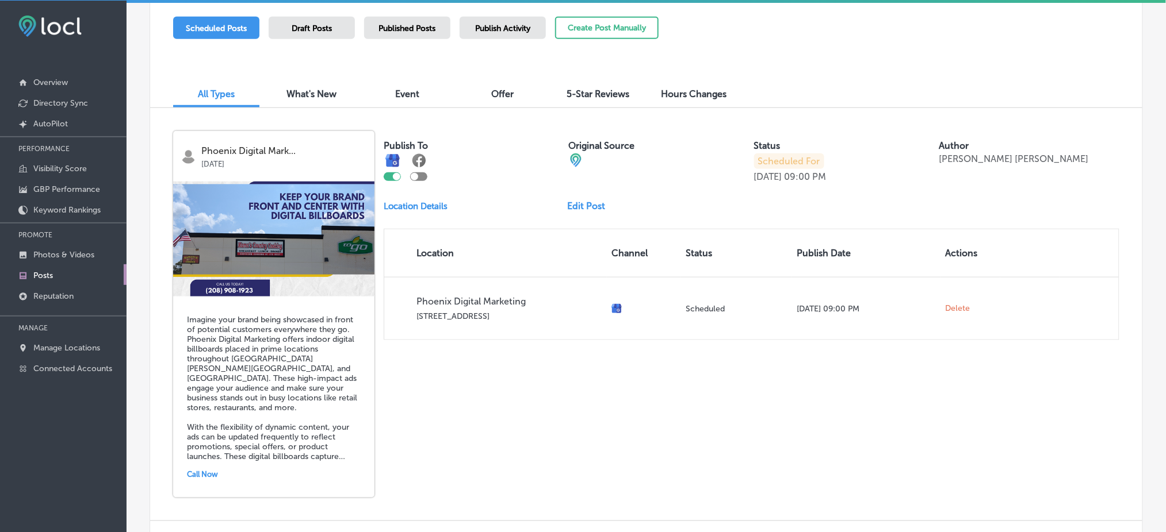
click at [479, 32] on div "Publish Activity" at bounding box center [502, 28] width 86 height 22
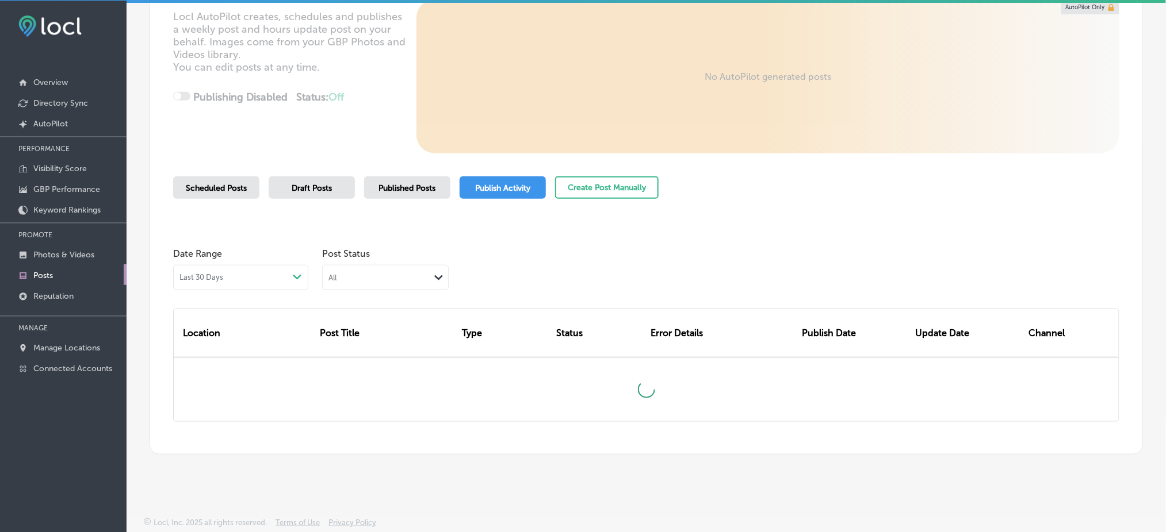
scroll to position [216, 0]
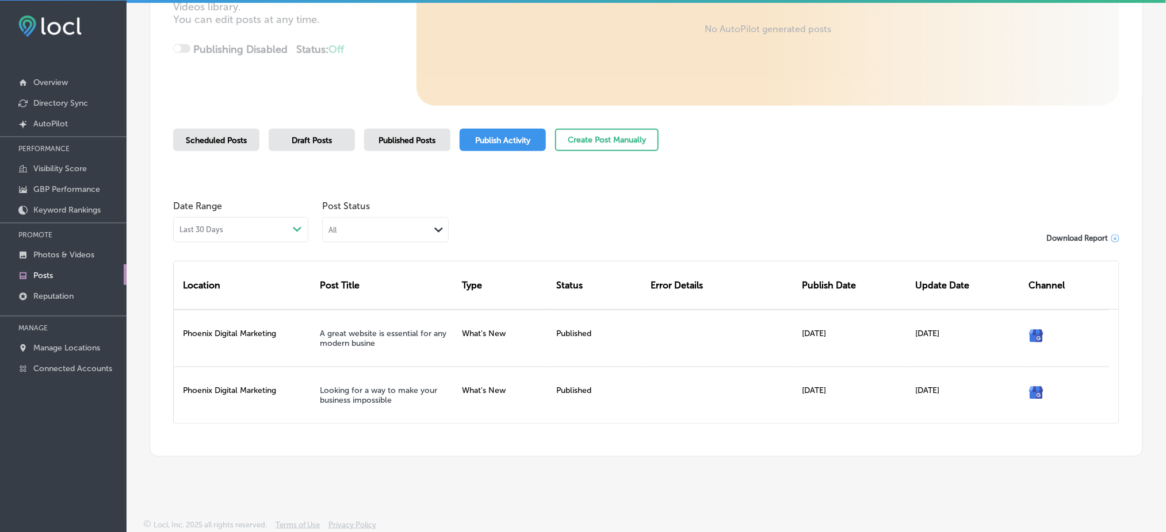
click at [405, 137] on span "Published Posts" at bounding box center [407, 141] width 57 height 10
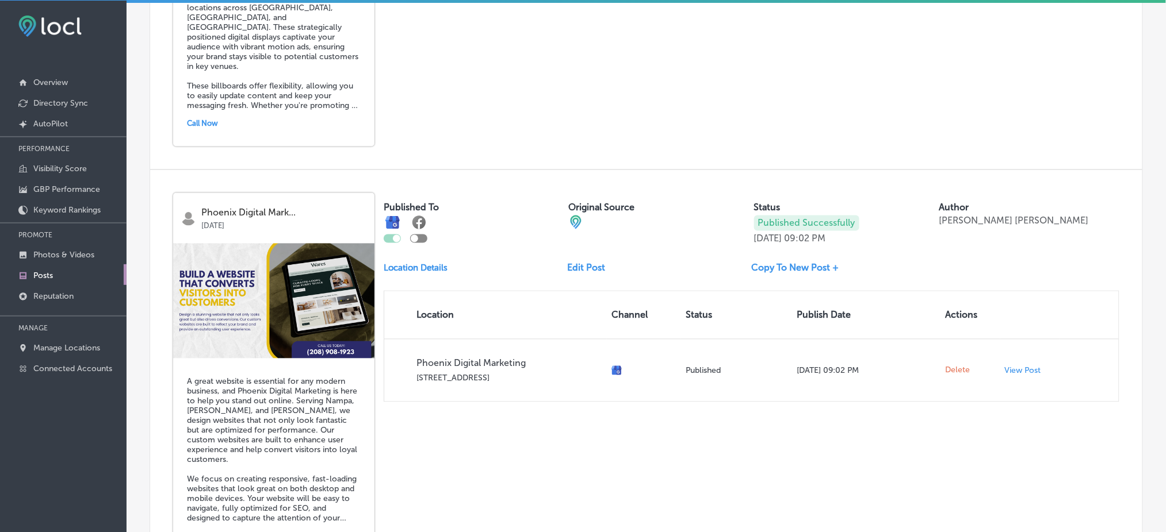
scroll to position [814, 0]
